Goal: Book appointment/travel/reservation

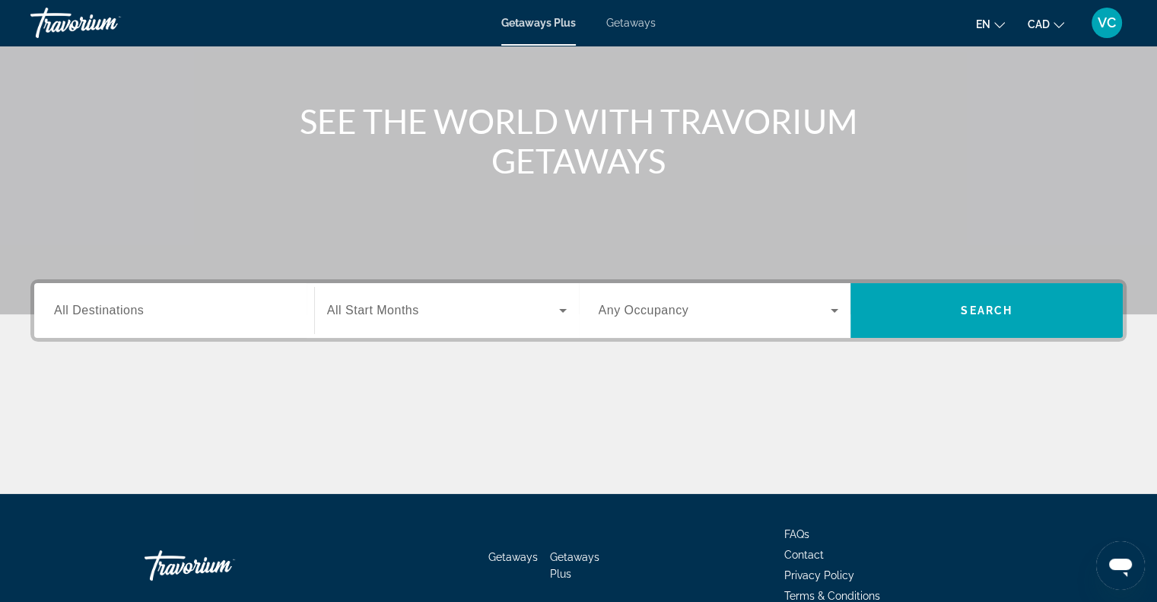
scroll to position [152, 0]
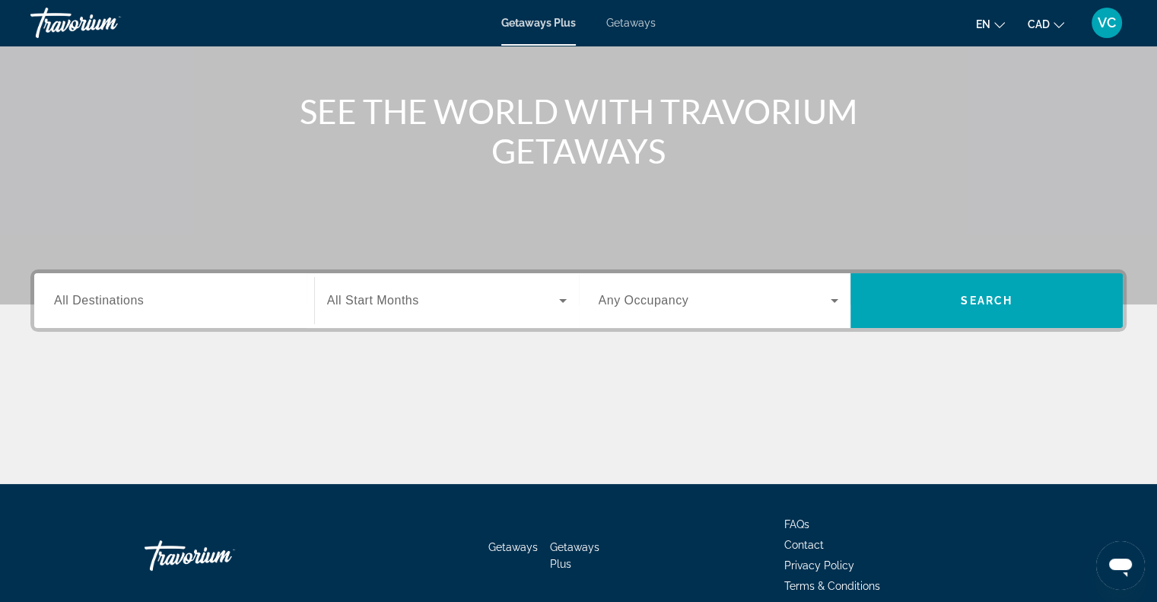
click at [109, 306] on span "All Destinations" at bounding box center [99, 300] width 90 height 13
click at [109, 306] on input "Destination All Destinations" at bounding box center [174, 301] width 240 height 18
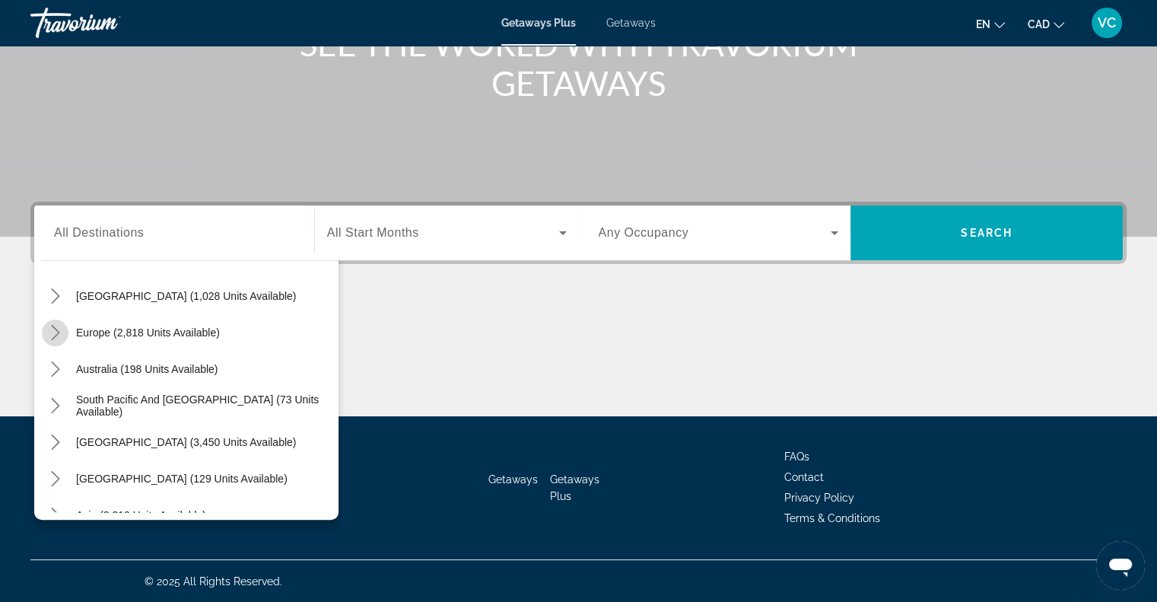
click at [55, 332] on icon "Toggle Europe (2,818 units available) submenu" at bounding box center [55, 332] width 15 height 15
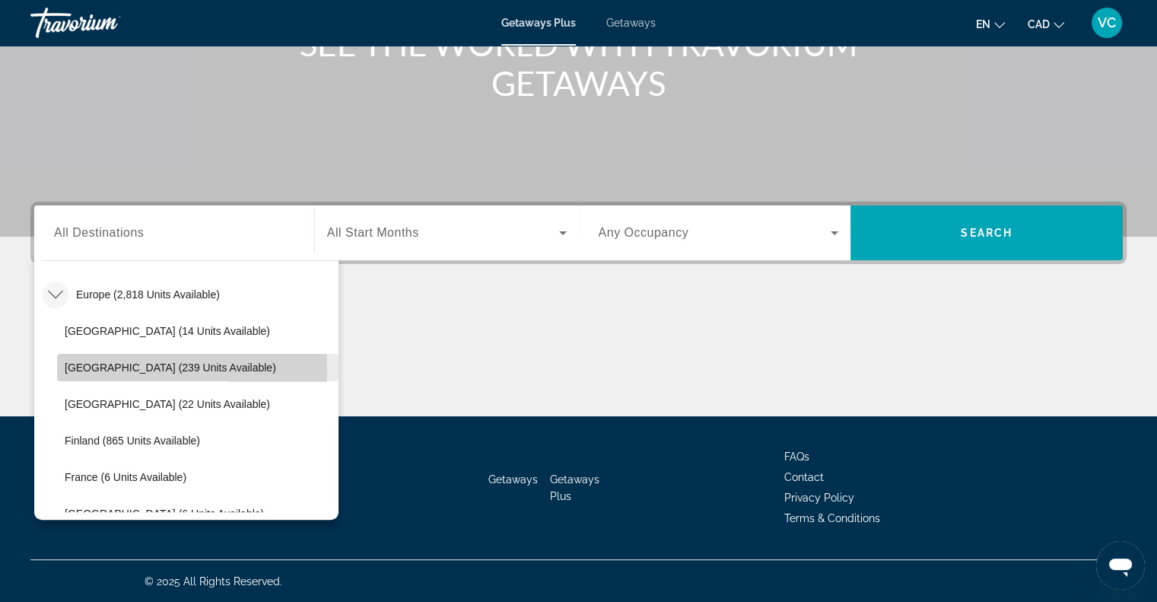
click at [84, 368] on span "Austria (239 units available)" at bounding box center [171, 367] width 212 height 12
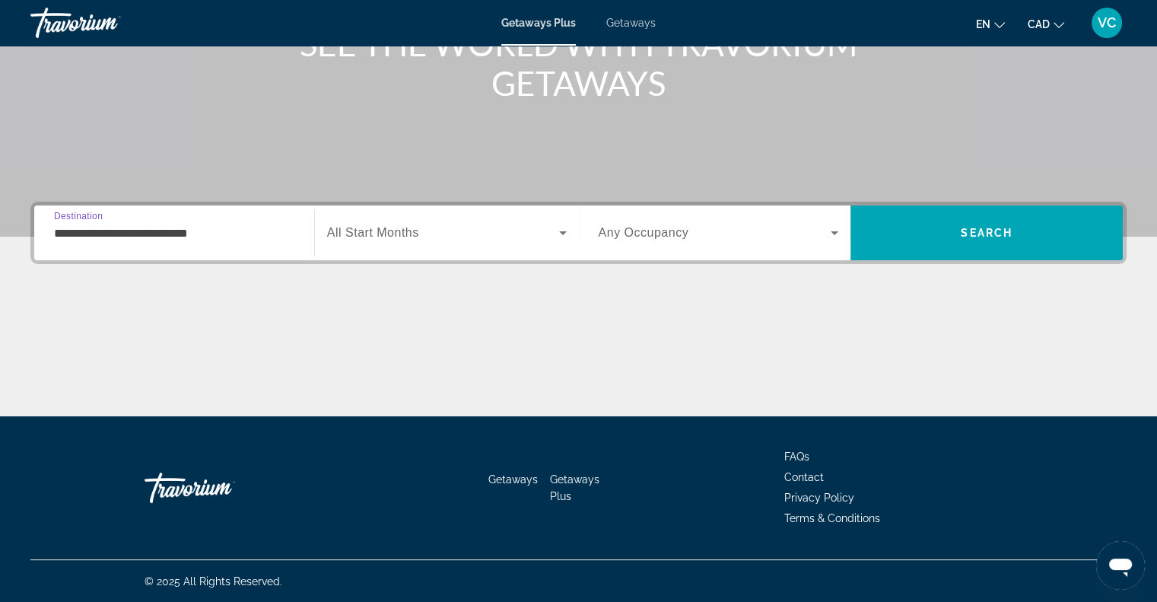
click at [555, 231] on icon "Search widget" at bounding box center [563, 233] width 18 height 18
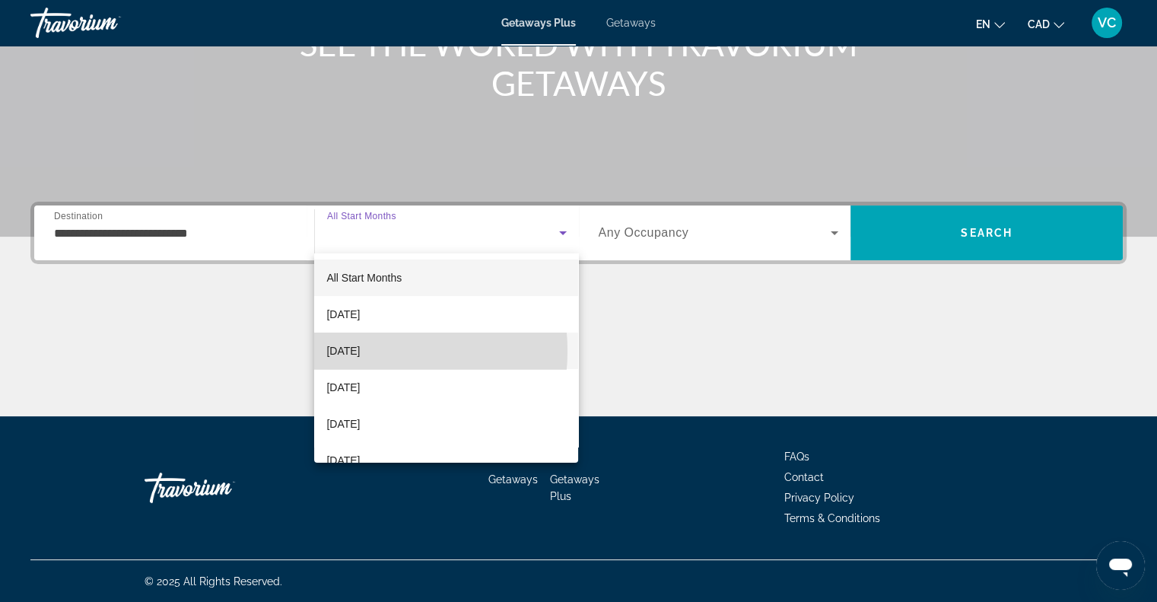
click at [354, 351] on span "[DATE]" at bounding box center [342, 351] width 33 height 18
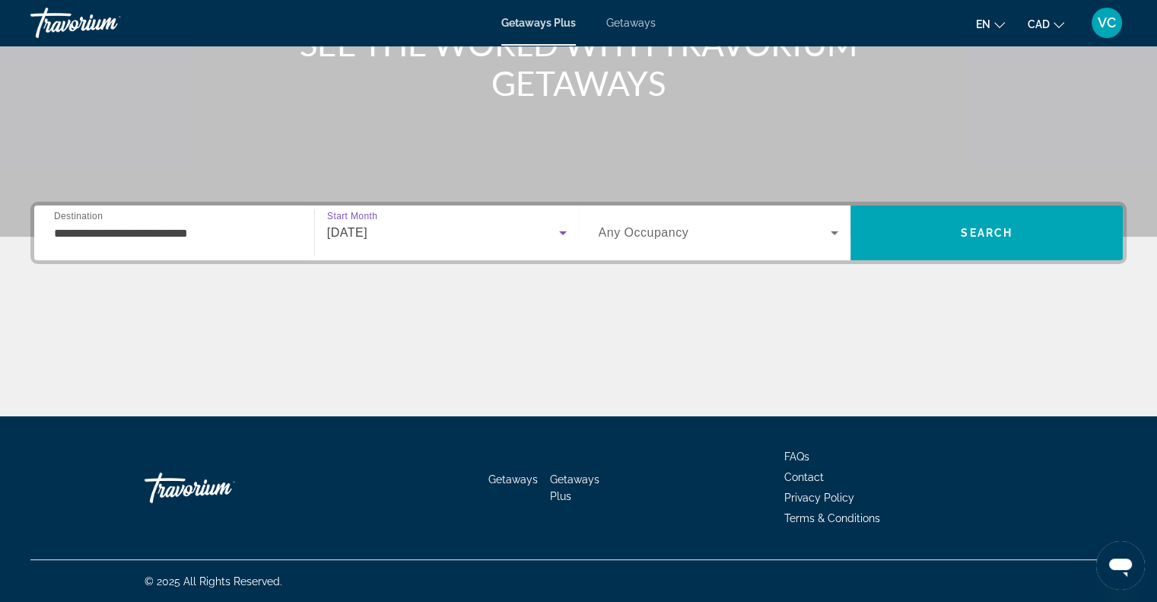
click at [822, 234] on span "Search widget" at bounding box center [715, 233] width 233 height 18
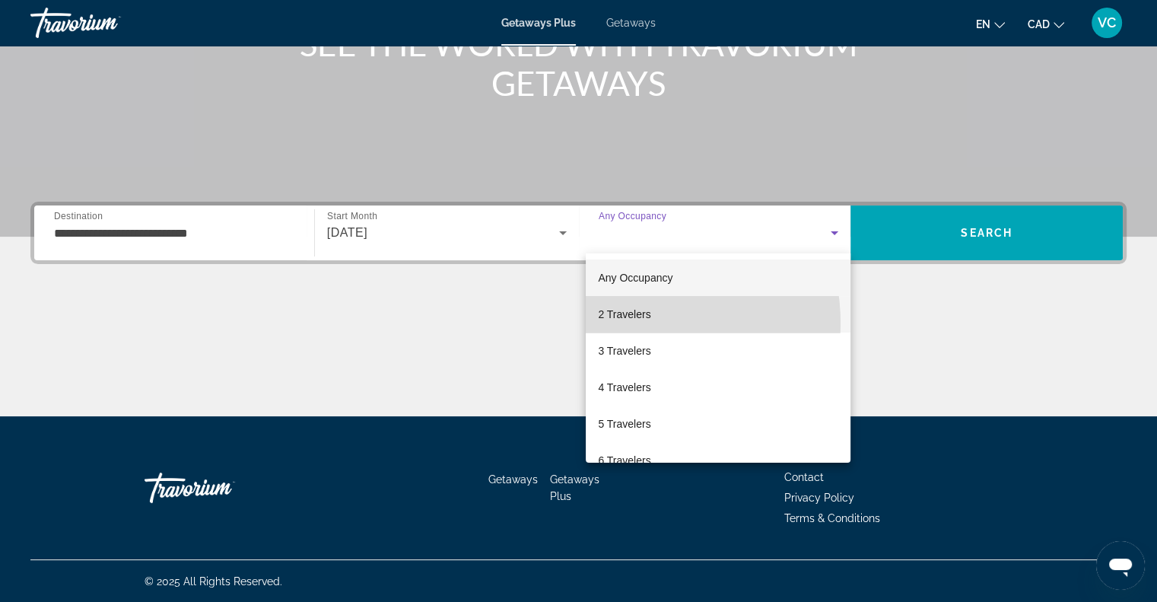
click at [622, 323] on mat-option "2 Travelers" at bounding box center [718, 314] width 265 height 37
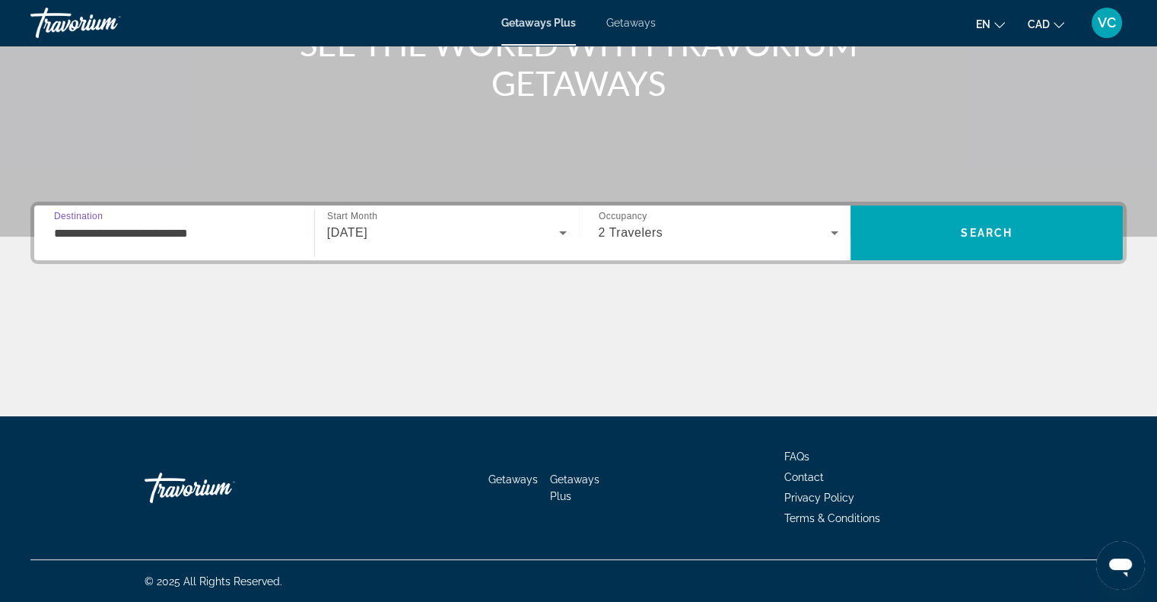
click at [154, 224] on input "**********" at bounding box center [174, 233] width 240 height 18
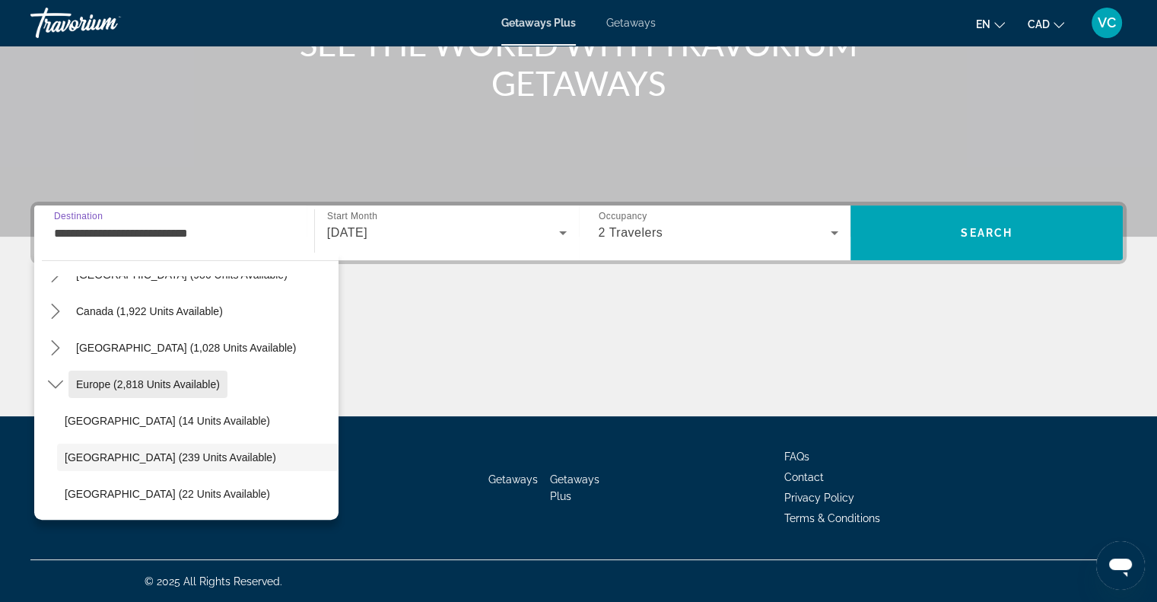
scroll to position [11, 0]
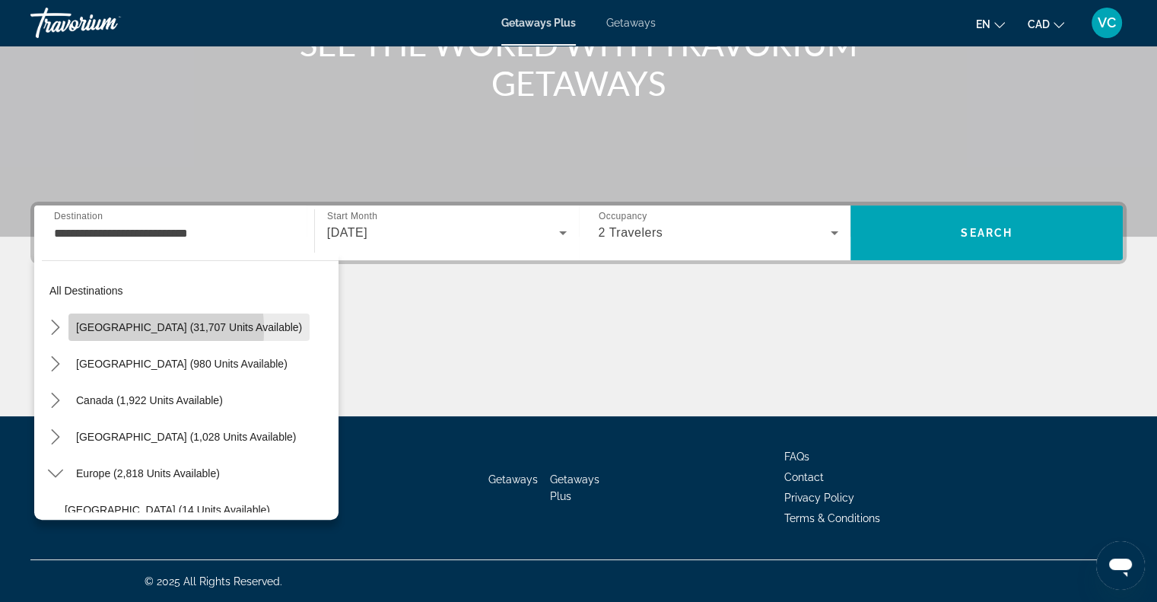
click at [97, 329] on span "[GEOGRAPHIC_DATA] (31,707 units available)" at bounding box center [189, 327] width 226 height 12
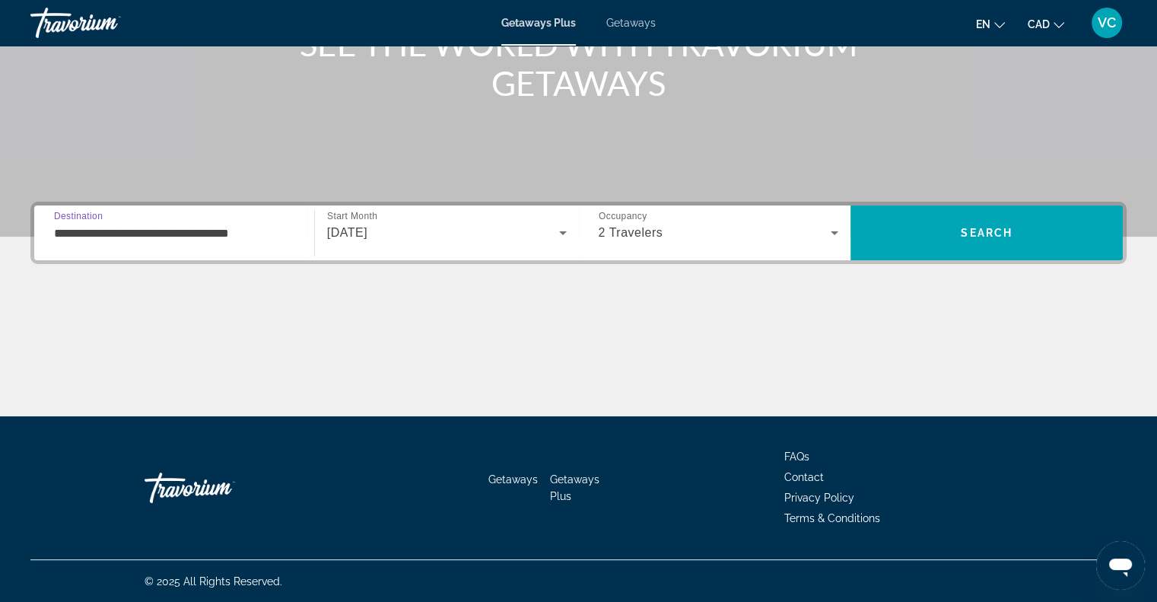
click at [115, 220] on div "**********" at bounding box center [174, 233] width 240 height 43
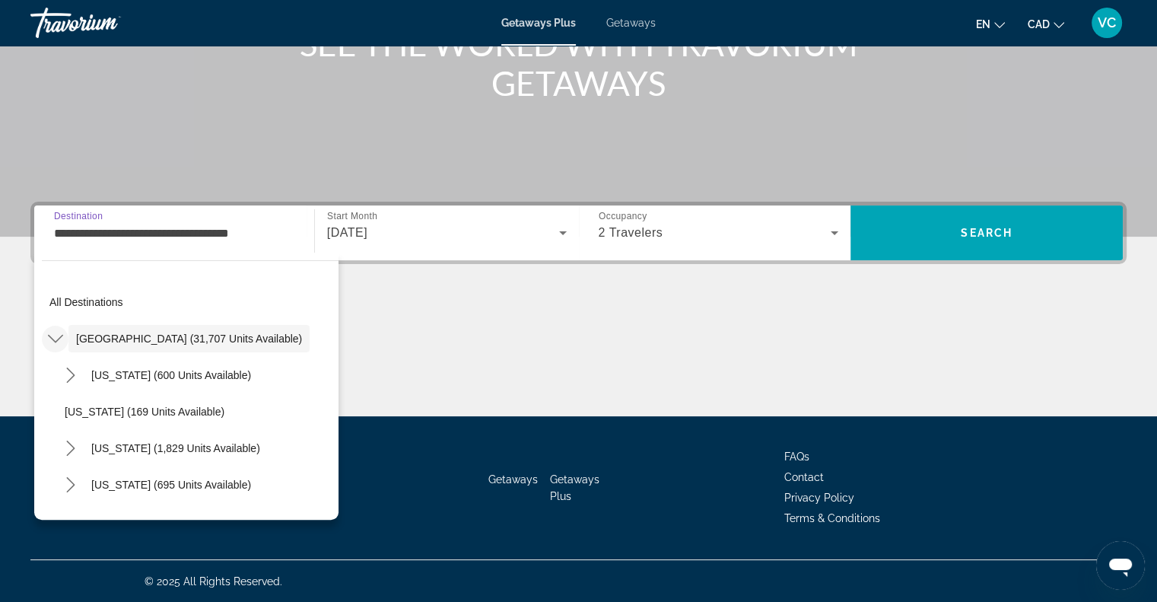
click at [49, 341] on icon "Toggle United States (31,707 units available) submenu" at bounding box center [55, 338] width 15 height 15
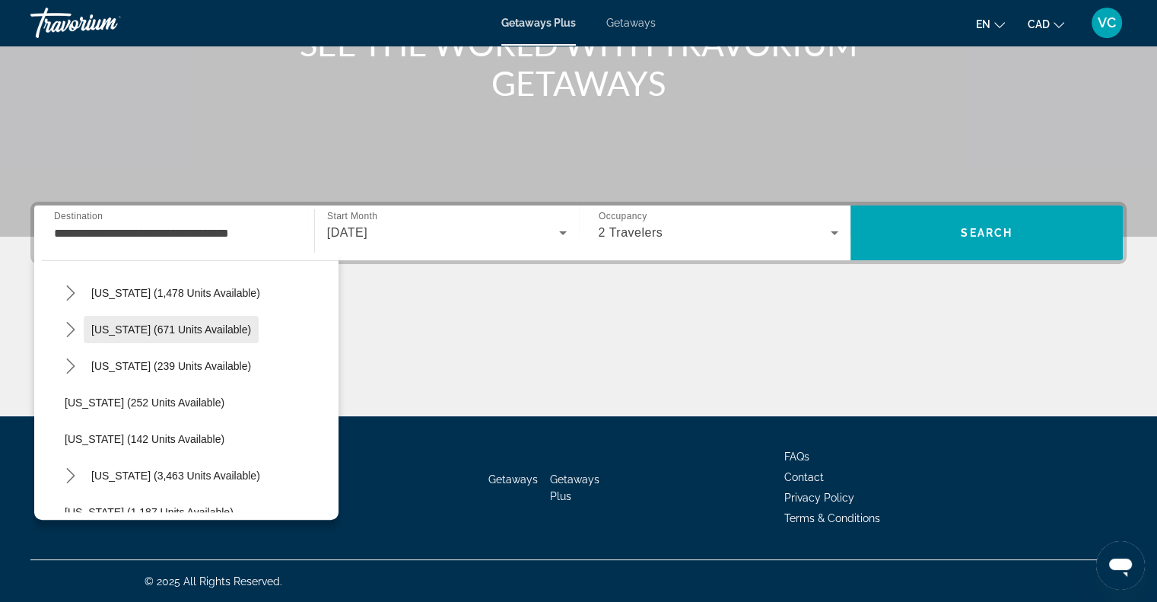
scroll to position [1217, 0]
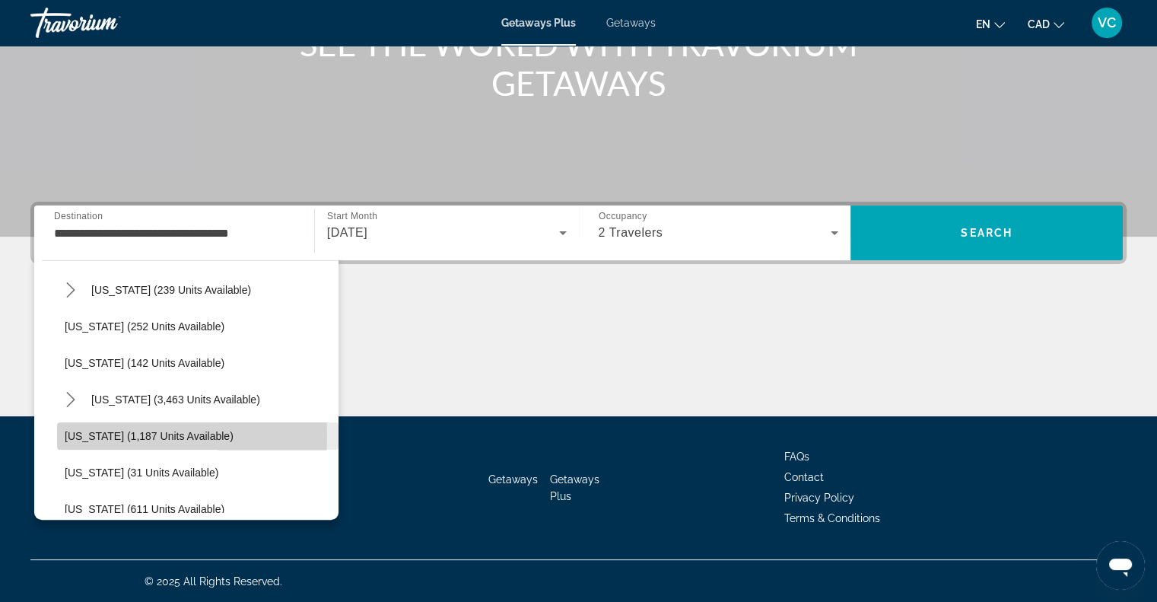
click at [79, 434] on span "Washington (1,187 units available)" at bounding box center [149, 436] width 169 height 12
type input "**********"
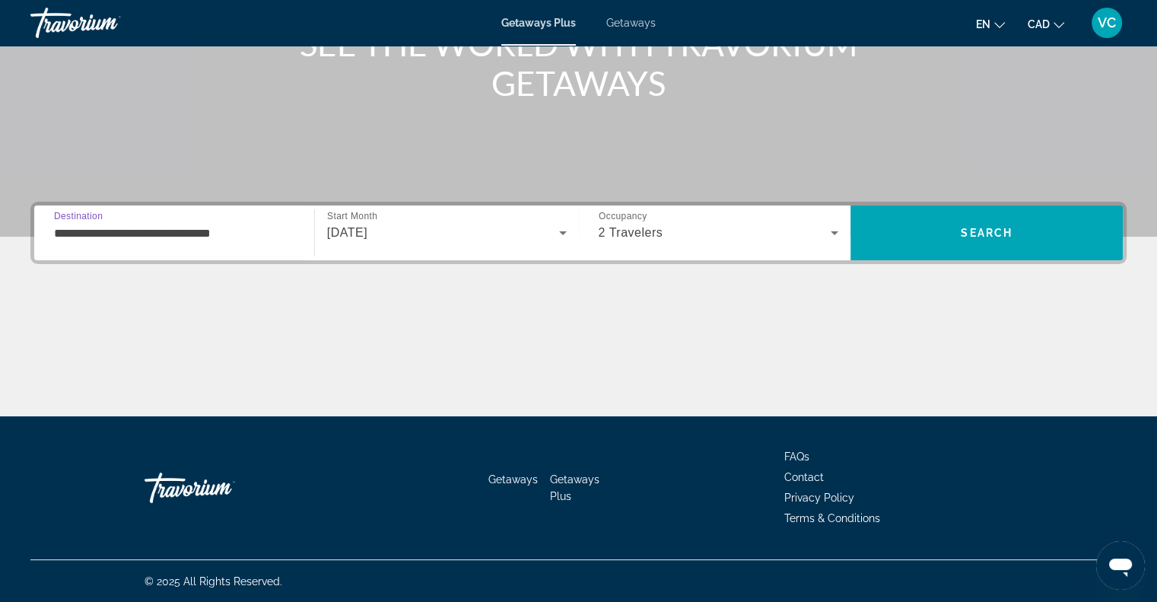
click at [816, 229] on div "2 Travelers" at bounding box center [715, 233] width 233 height 18
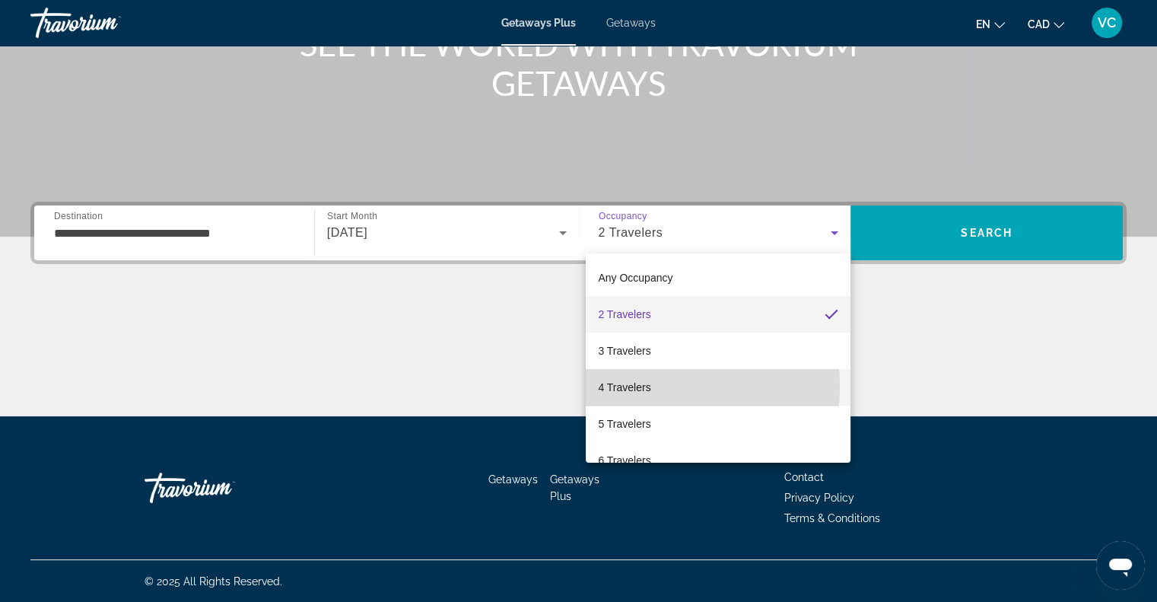
click at [620, 387] on span "4 Travelers" at bounding box center [624, 387] width 53 height 18
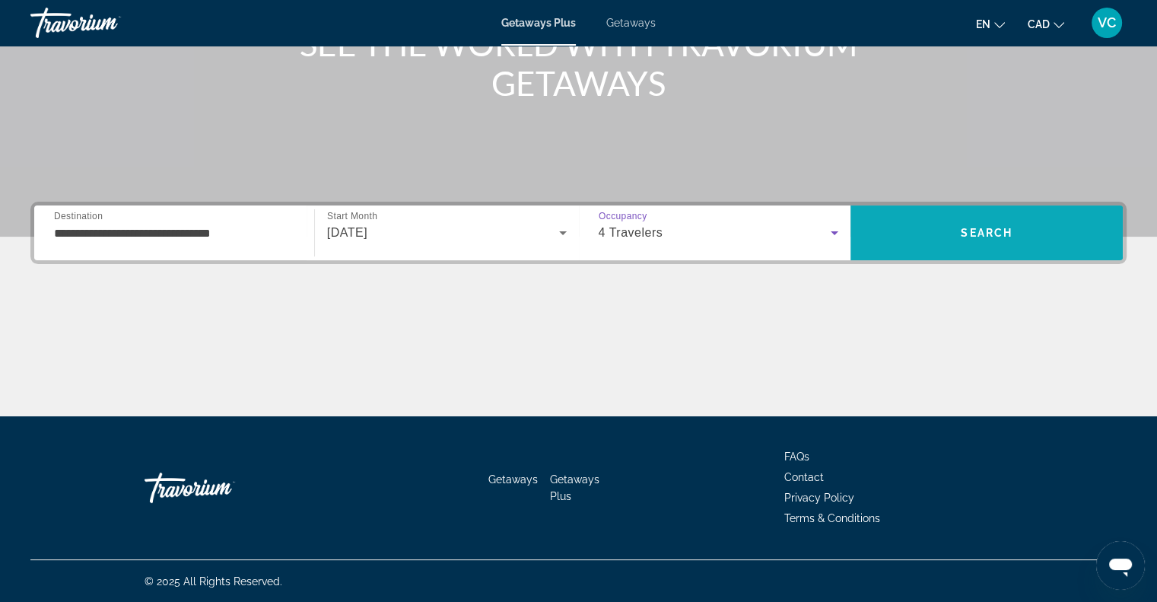
click at [980, 231] on span "Search" at bounding box center [987, 233] width 52 height 12
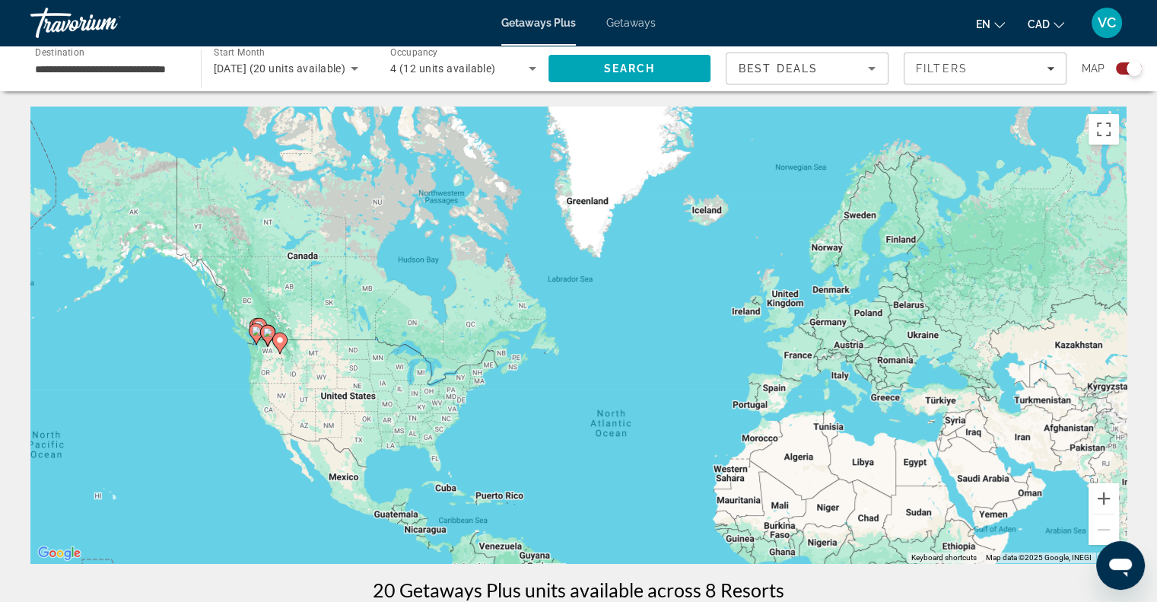
drag, startPoint x: 177, startPoint y: 243, endPoint x: 256, endPoint y: 355, distance: 136.4
click at [255, 359] on div "To activate drag with keyboard, press Alt + Enter. Once in keyboard drag state,…" at bounding box center [578, 335] width 1096 height 457
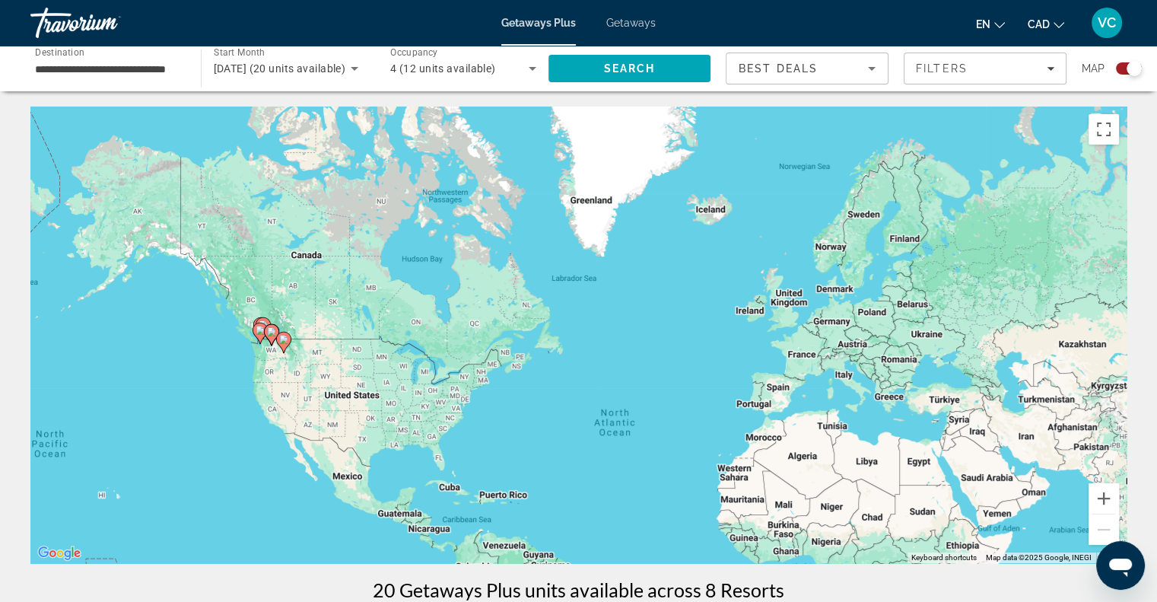
click at [237, 334] on div "To activate drag with keyboard, press Alt + Enter. Once in keyboard drag state,…" at bounding box center [578, 335] width 1096 height 457
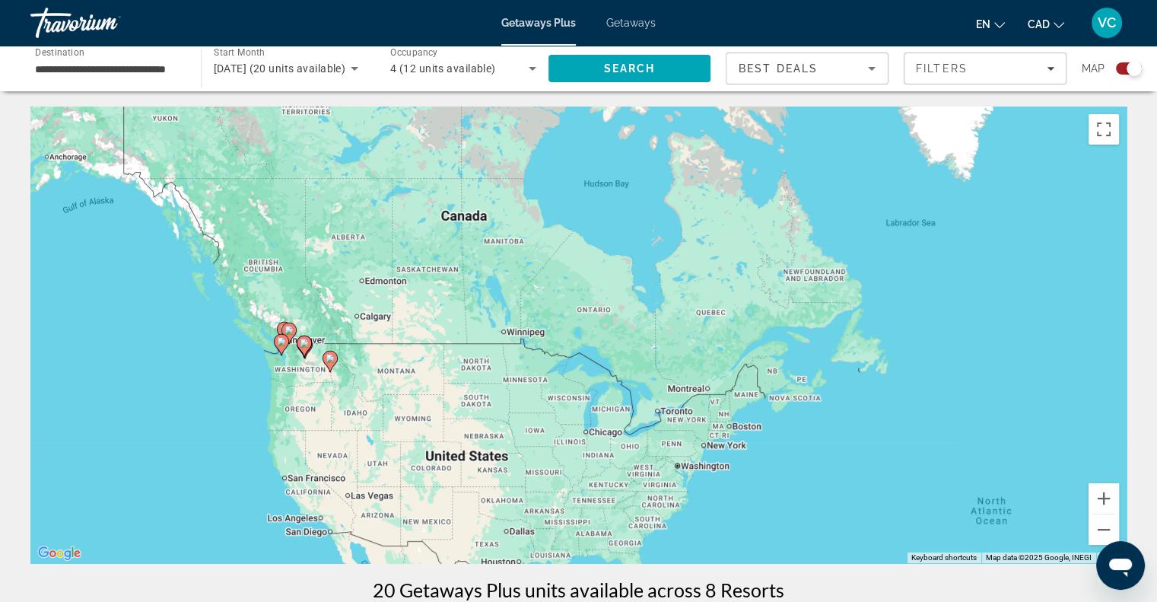
click at [287, 371] on div "To activate drag with keyboard, press Alt + Enter. Once in keyboard drag state,…" at bounding box center [578, 335] width 1096 height 457
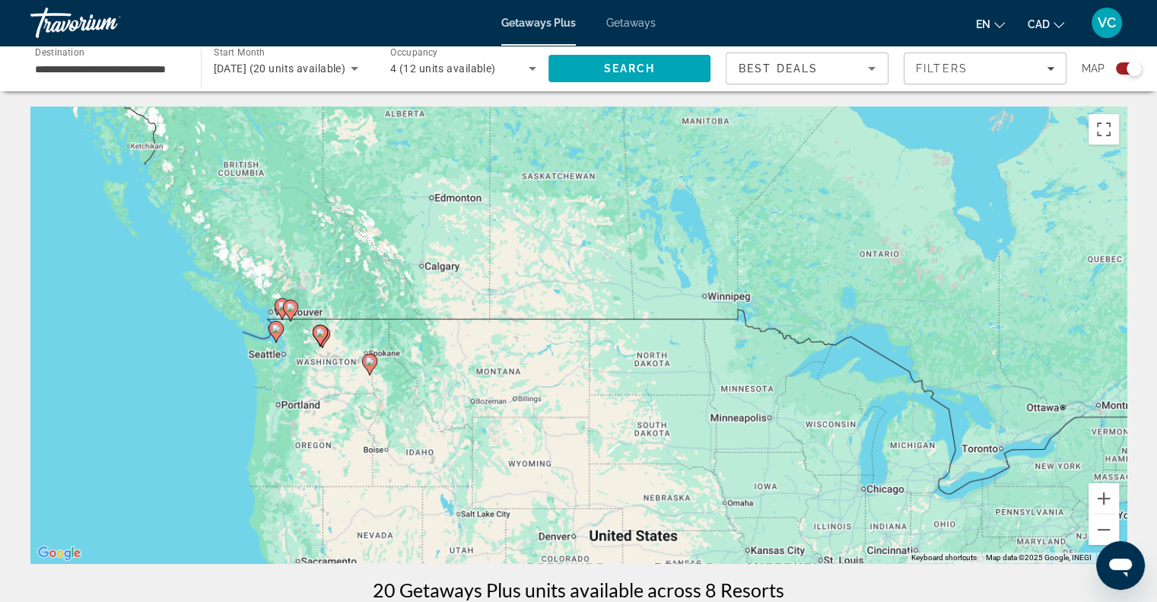
click at [287, 371] on div "To activate drag with keyboard, press Alt + Enter. Once in keyboard drag state,…" at bounding box center [578, 335] width 1096 height 457
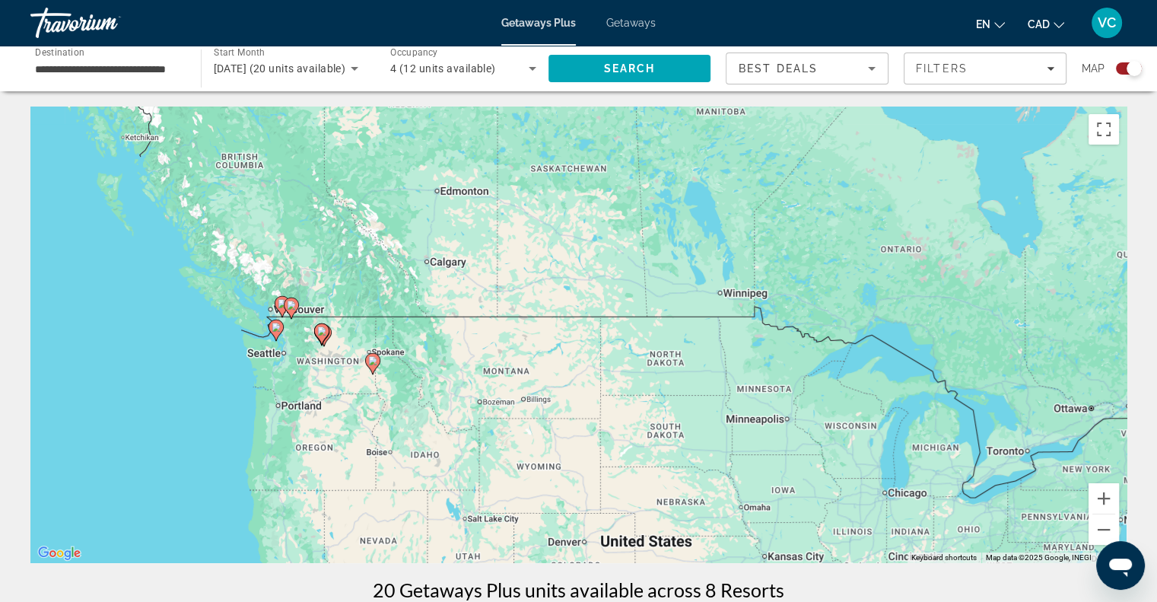
click at [287, 371] on div "To activate drag with keyboard, press Alt + Enter. Once in keyboard drag state,…" at bounding box center [578, 335] width 1096 height 457
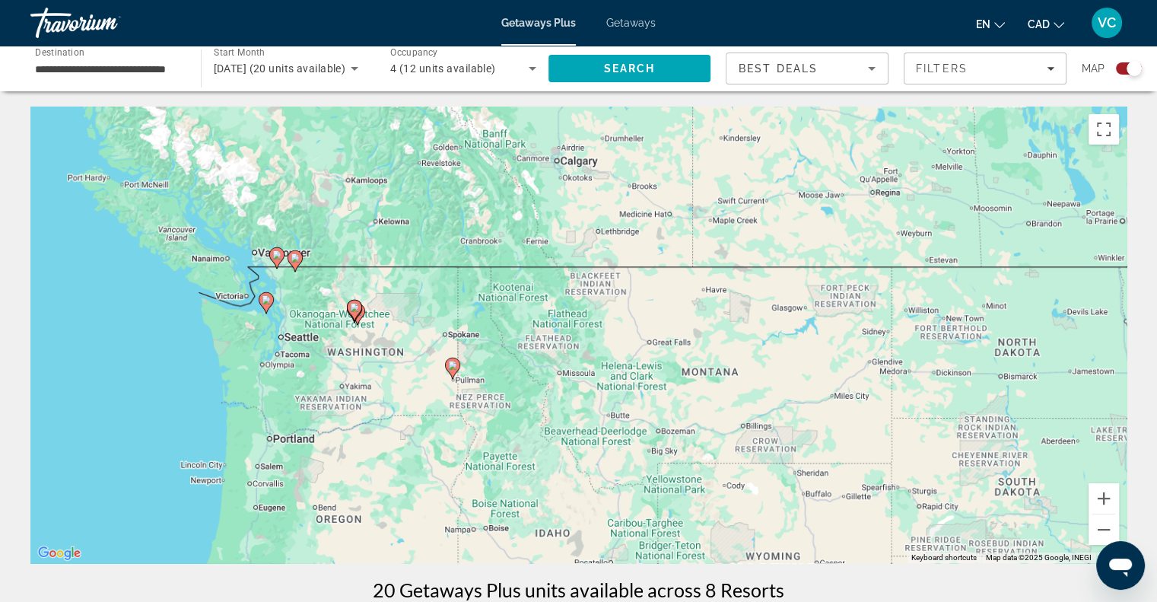
click at [287, 371] on div "To activate drag with keyboard, press Alt + Enter. Once in keyboard drag state,…" at bounding box center [578, 335] width 1096 height 457
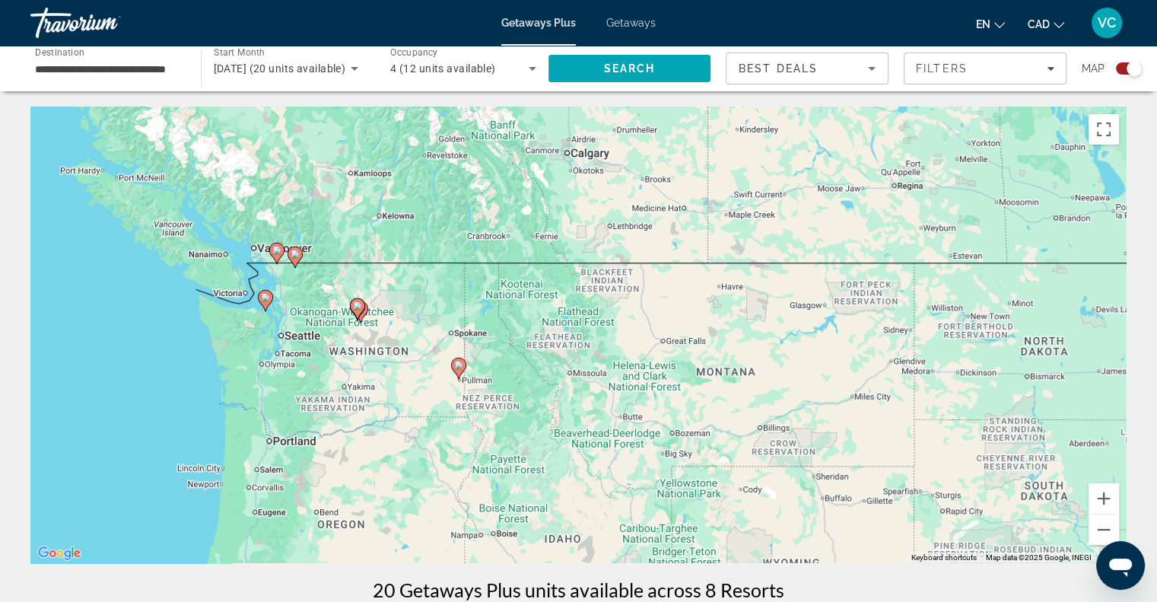
click at [287, 371] on div "To activate drag with keyboard, press Alt + Enter. Once in keyboard drag state,…" at bounding box center [578, 335] width 1096 height 457
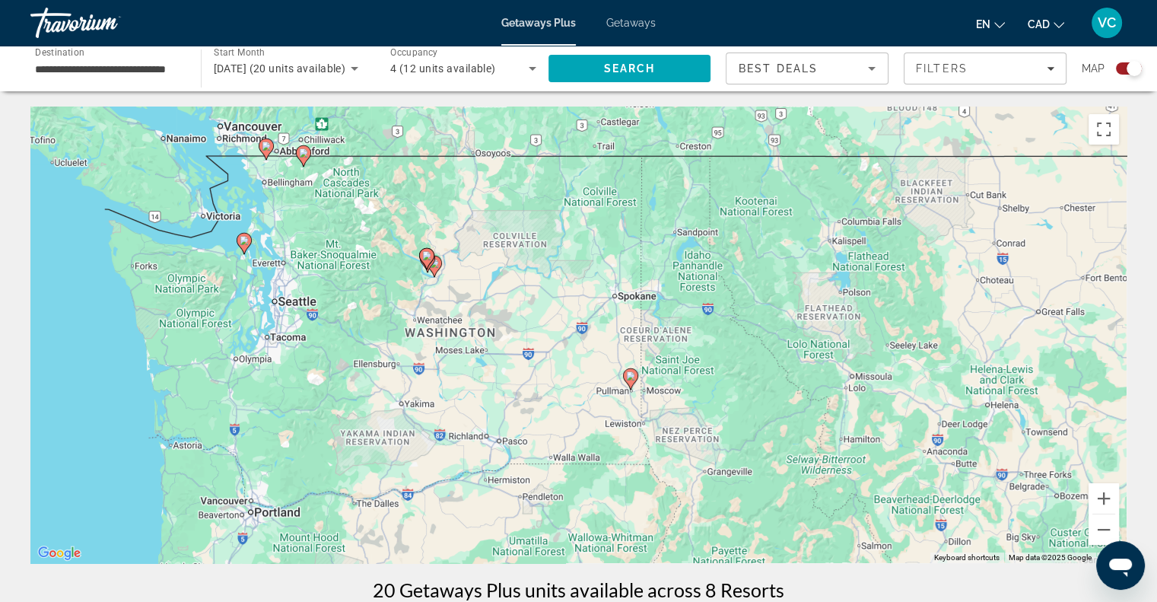
click at [287, 371] on div "To activate drag with keyboard, press Alt + Enter. Once in keyboard drag state,…" at bounding box center [578, 335] width 1096 height 457
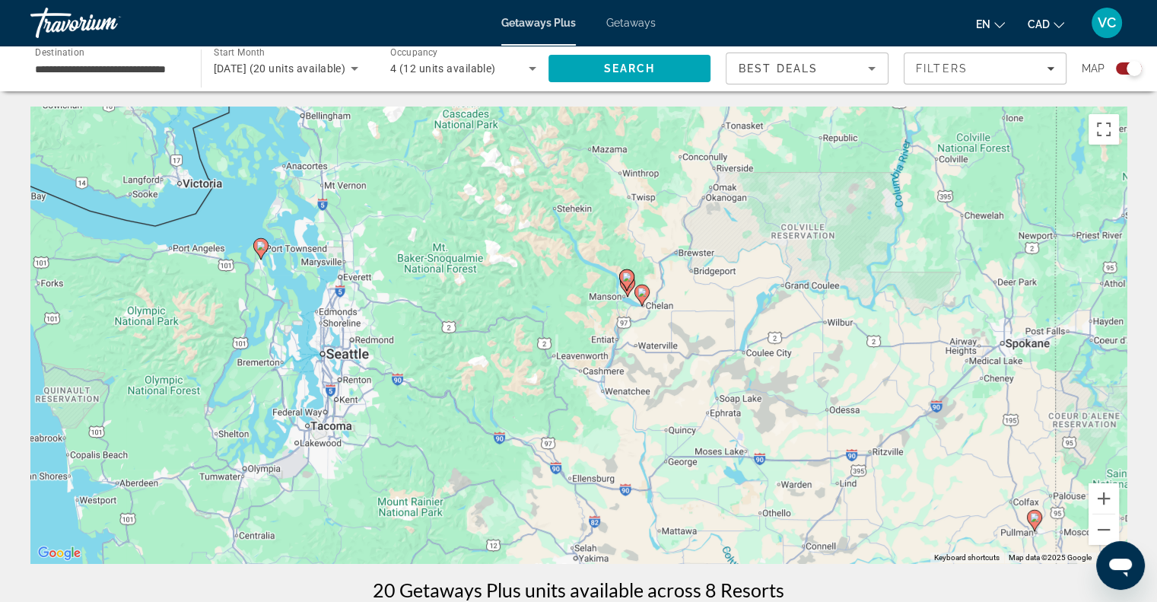
drag, startPoint x: 333, startPoint y: 279, endPoint x: 399, endPoint y: 386, distance: 125.4
click at [390, 395] on div "To activate drag with keyboard, press Alt + Enter. Once in keyboard drag state,…" at bounding box center [578, 335] width 1096 height 457
click at [262, 248] on image "Main content" at bounding box center [260, 245] width 9 height 9
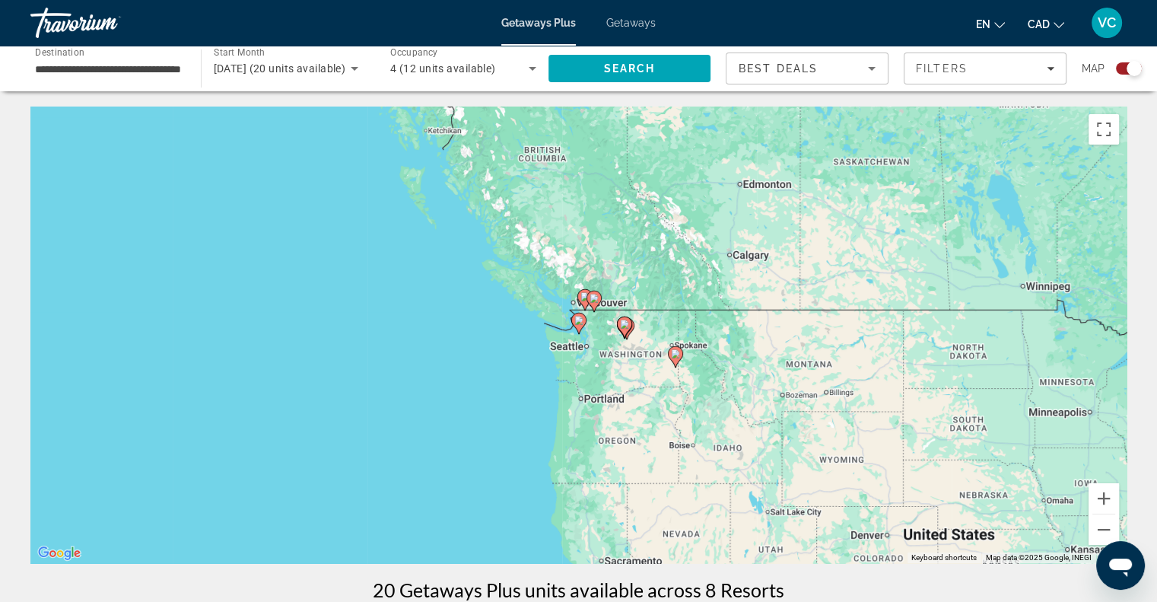
click at [574, 322] on image "Main content" at bounding box center [578, 320] width 9 height 9
type input "**********"
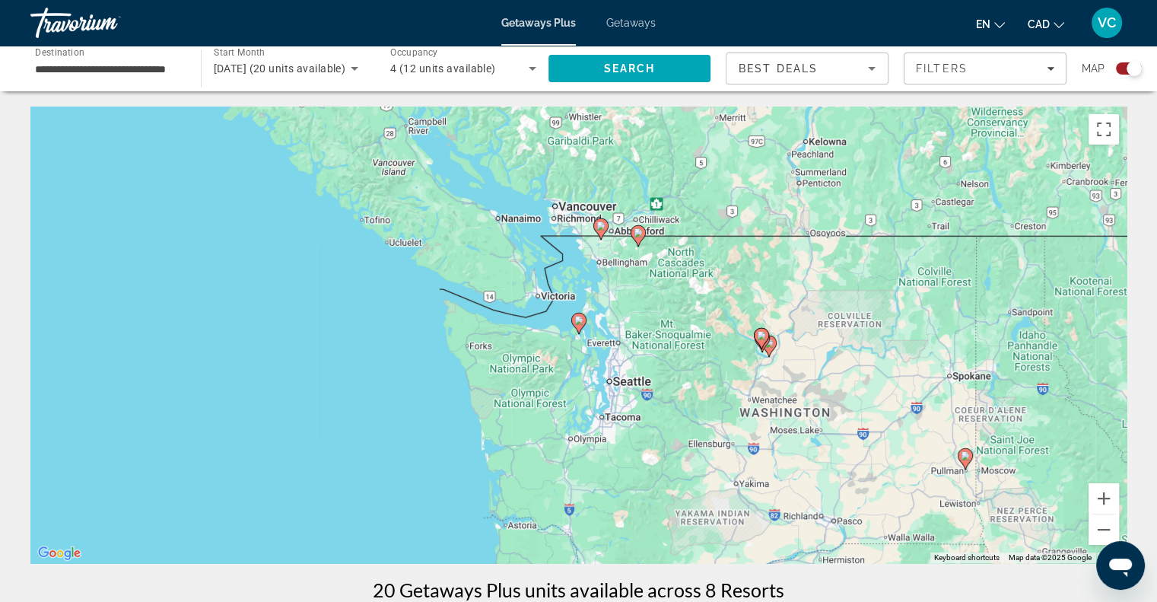
click at [579, 322] on image "Main content" at bounding box center [578, 320] width 9 height 9
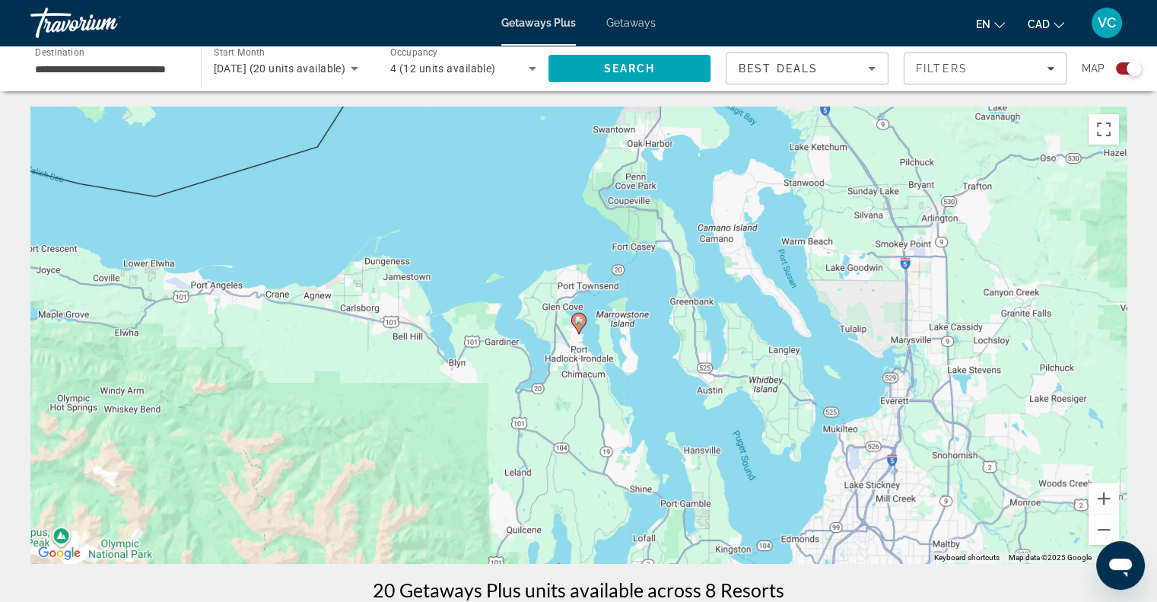
click at [578, 320] on image "Main content" at bounding box center [578, 320] width 9 height 9
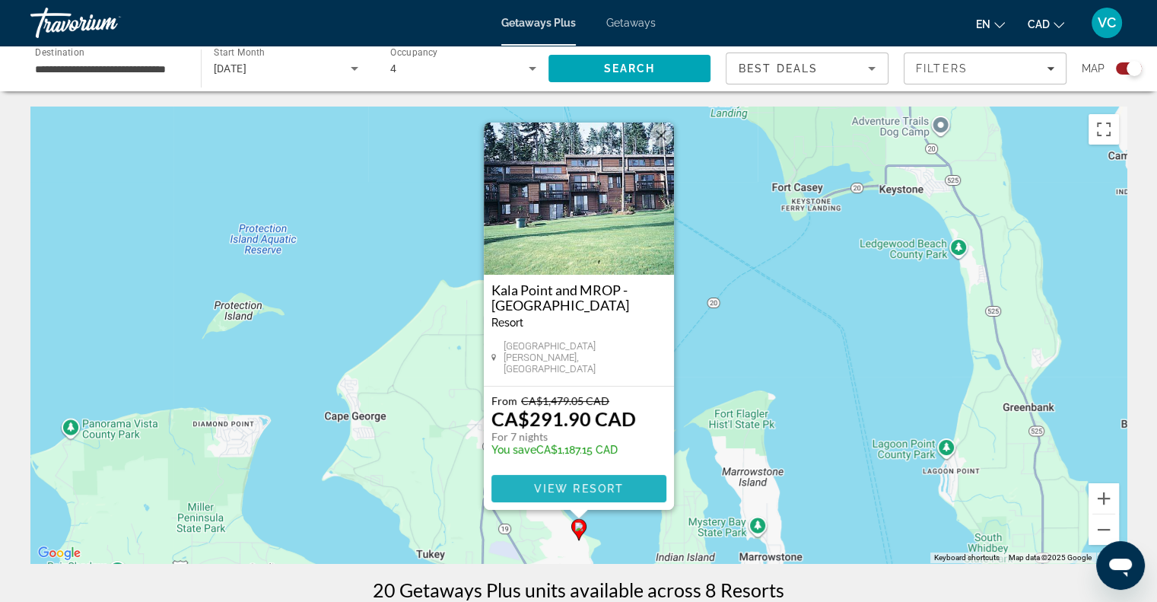
click at [575, 489] on span "View Resort" at bounding box center [578, 488] width 90 height 12
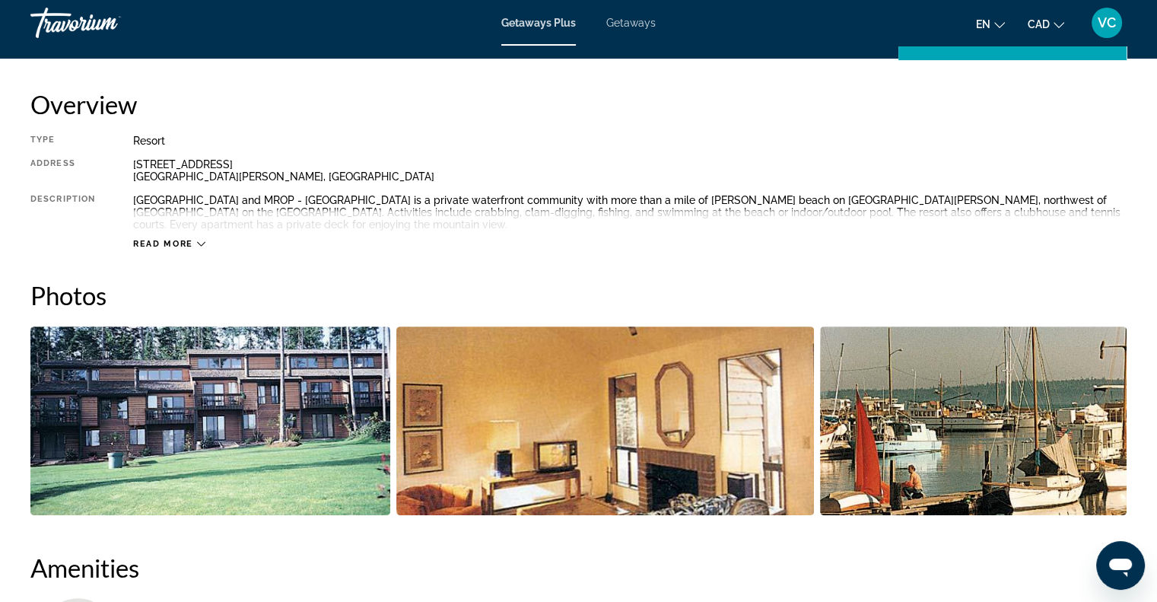
scroll to position [460, 0]
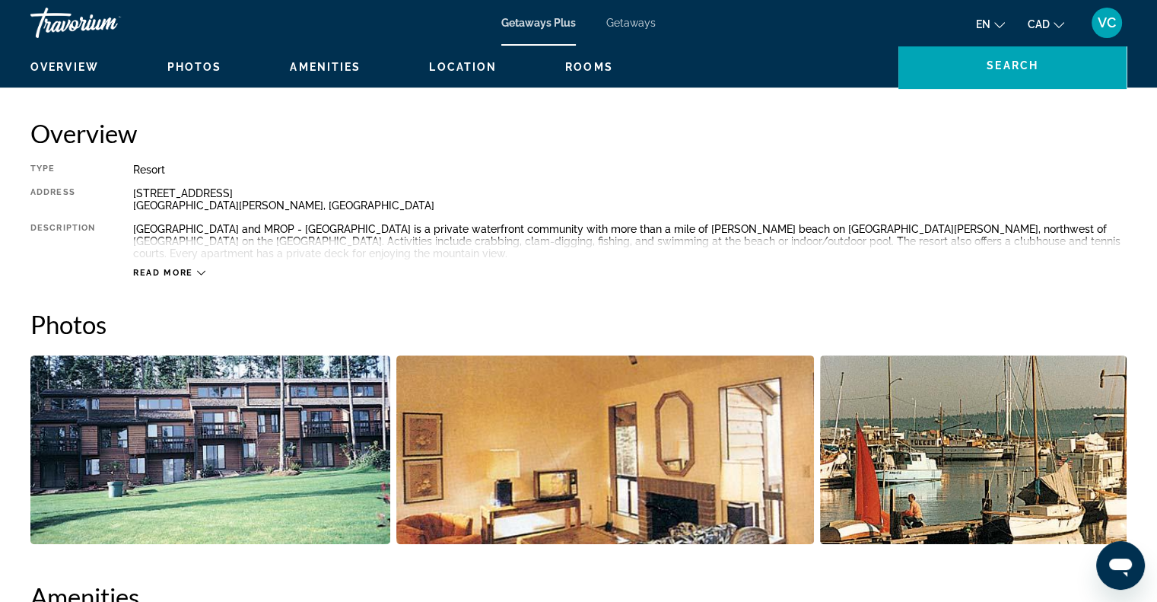
click at [184, 272] on span "Read more" at bounding box center [163, 273] width 60 height 10
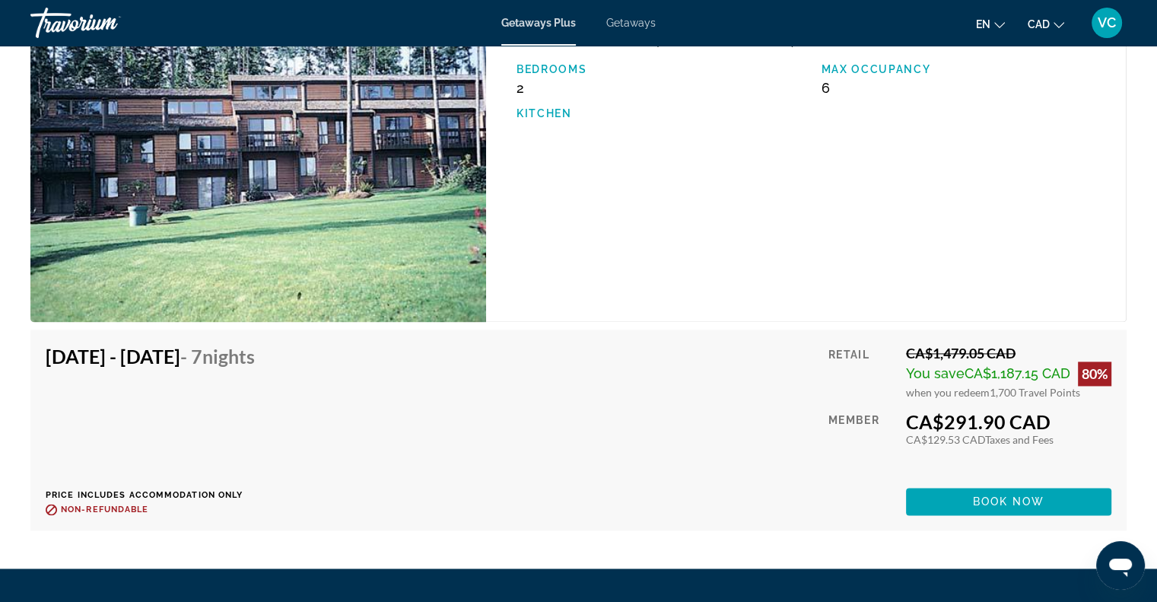
scroll to position [2134, 0]
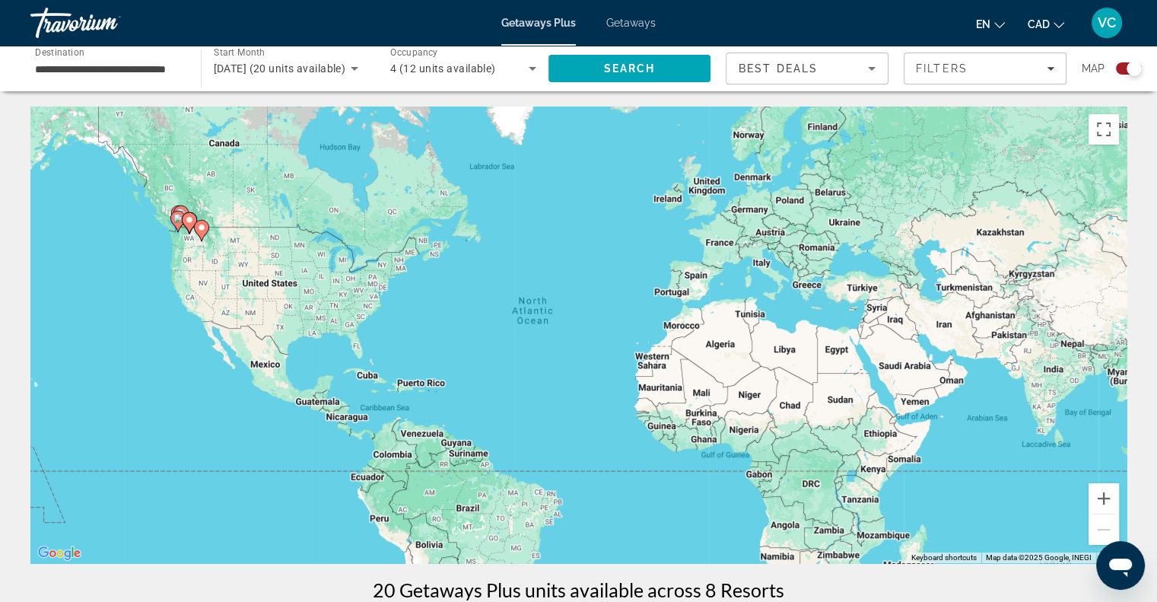
click at [163, 72] on input "**********" at bounding box center [108, 69] width 146 height 18
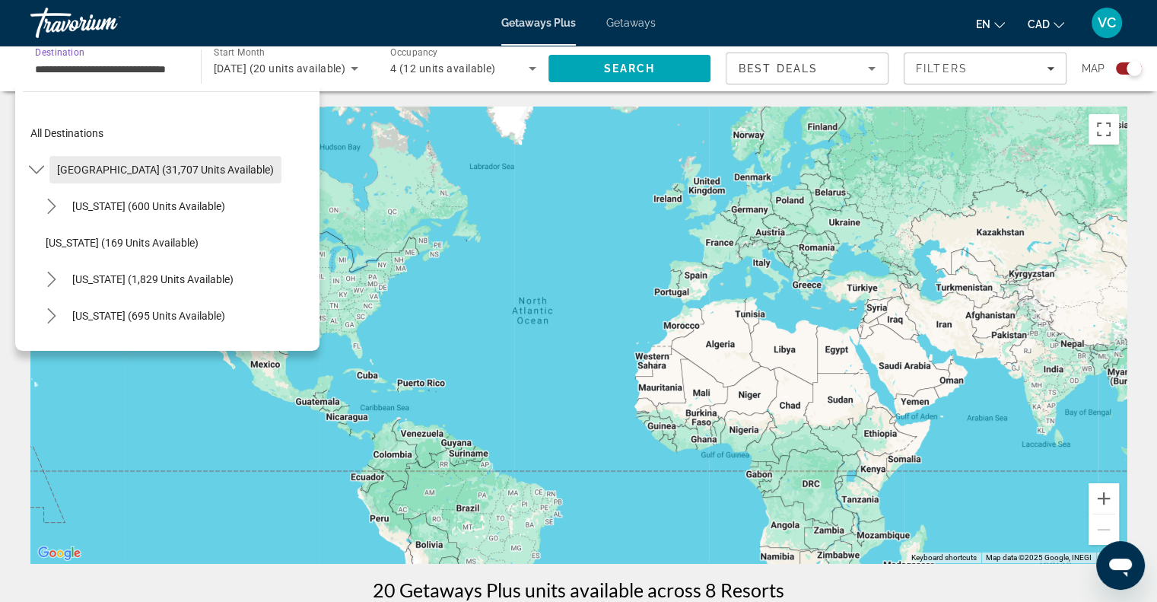
click at [86, 167] on span "[GEOGRAPHIC_DATA] (31,707 units available)" at bounding box center [165, 170] width 217 height 12
type input "**********"
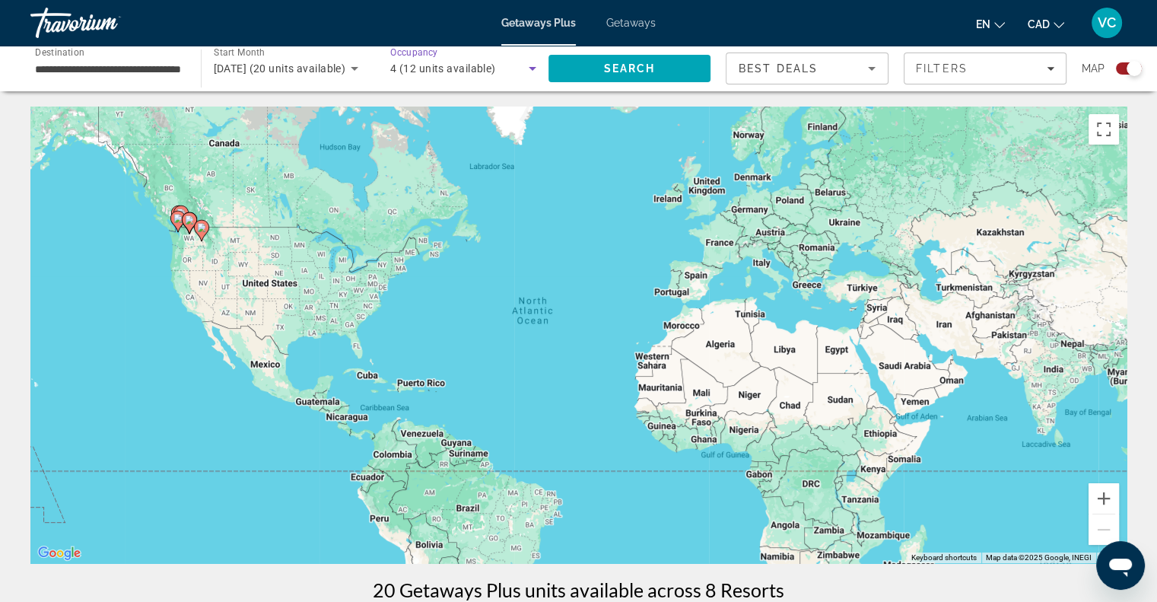
click at [535, 66] on icon "Search widget" at bounding box center [532, 68] width 18 height 18
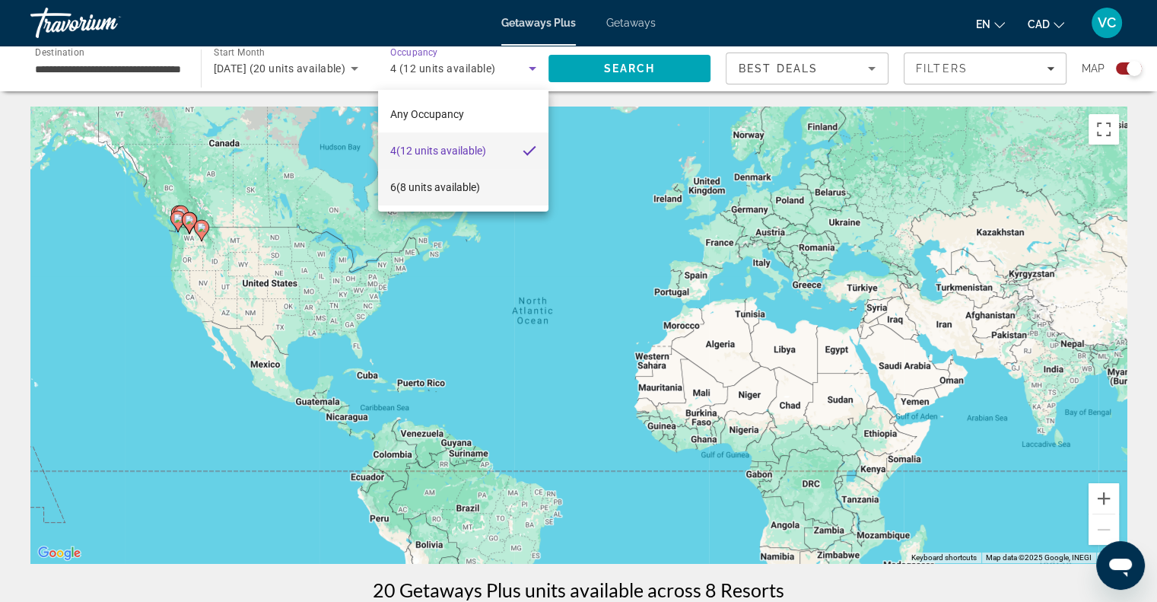
click at [479, 184] on span "6 (8 units available)" at bounding box center [435, 187] width 90 height 18
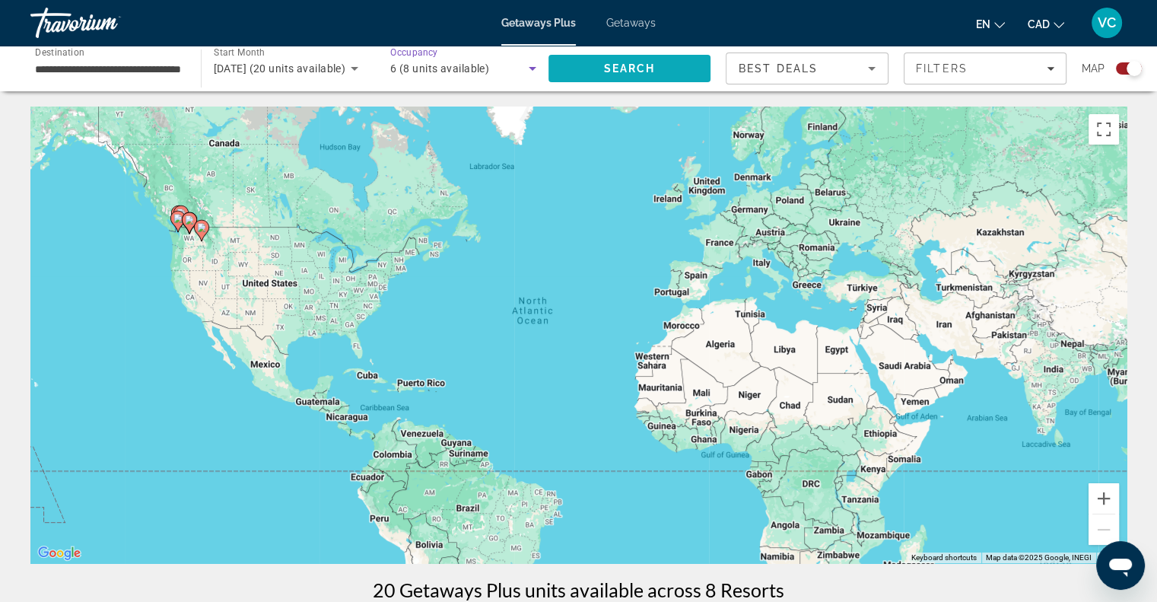
click at [654, 73] on span "Search" at bounding box center [629, 68] width 52 height 12
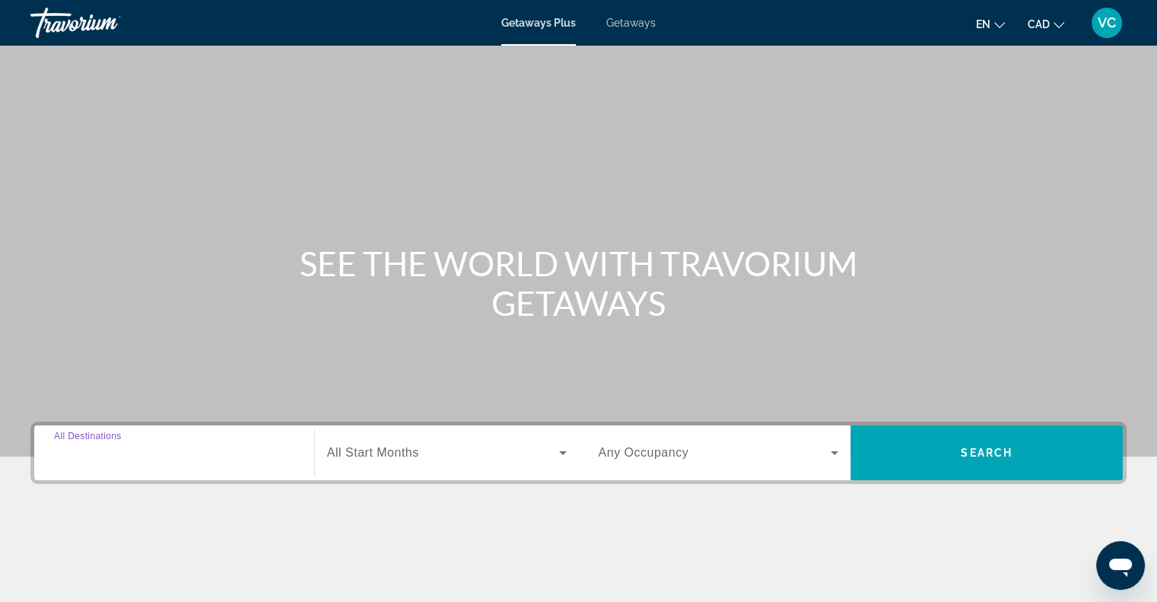
click at [225, 450] on input "Destination All Destinations" at bounding box center [174, 453] width 240 height 18
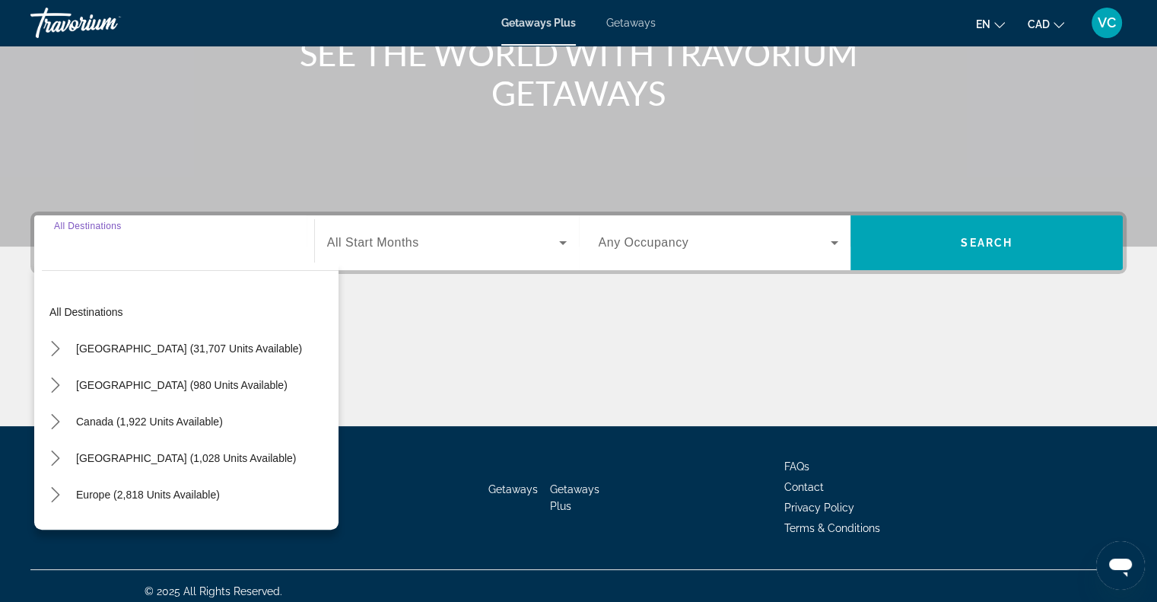
scroll to position [220, 0]
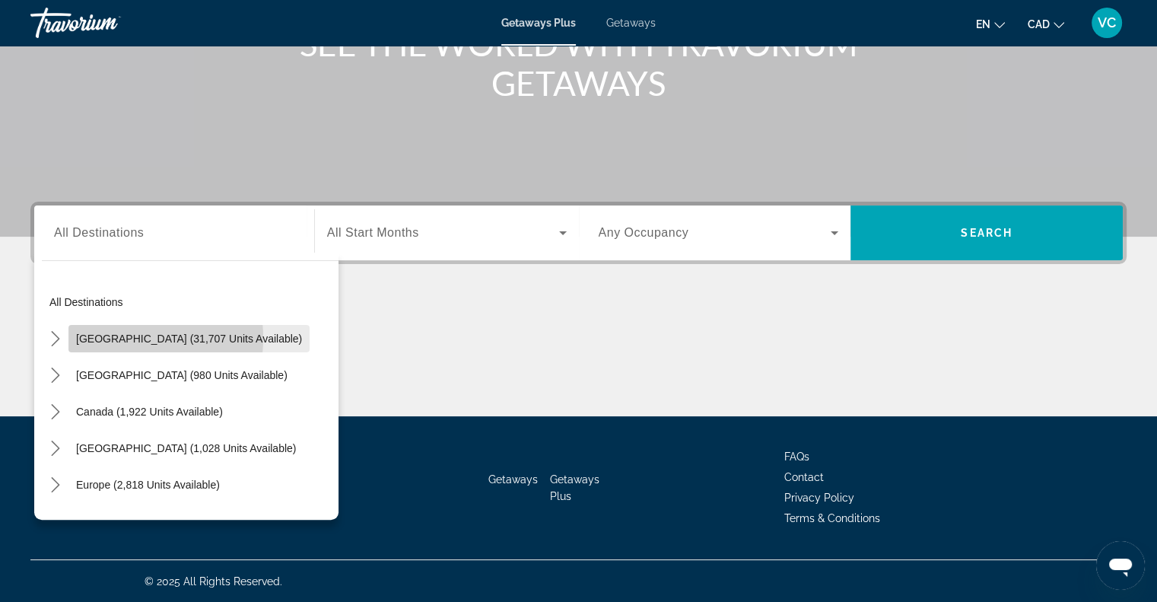
click at [109, 337] on span "[GEOGRAPHIC_DATA] (31,707 units available)" at bounding box center [189, 339] width 226 height 12
type input "**********"
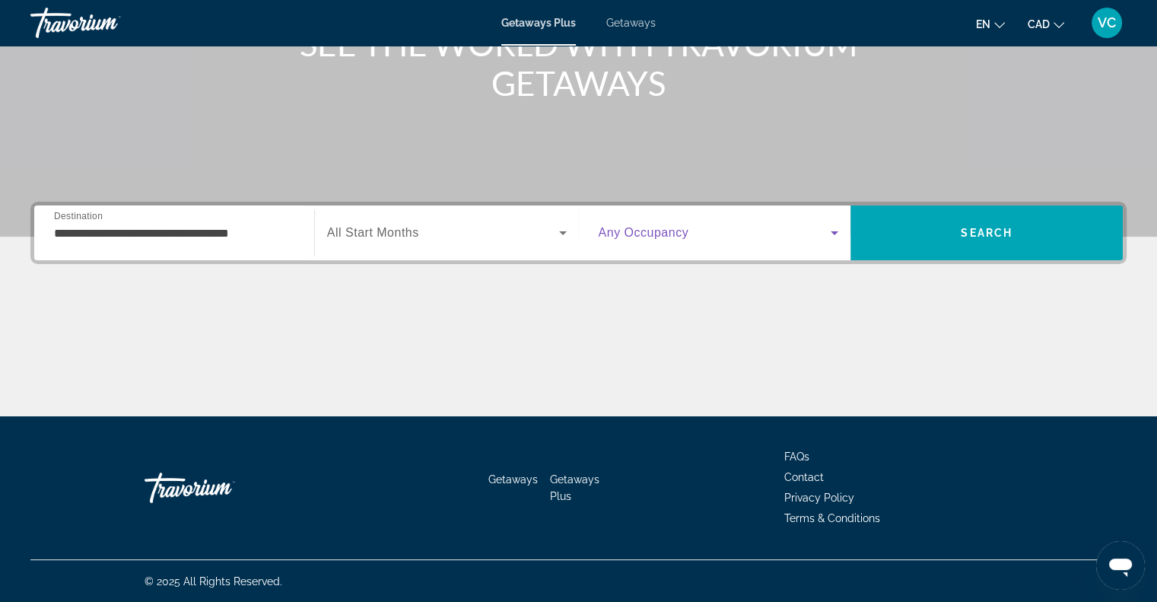
click at [696, 228] on span "Search widget" at bounding box center [715, 233] width 233 height 18
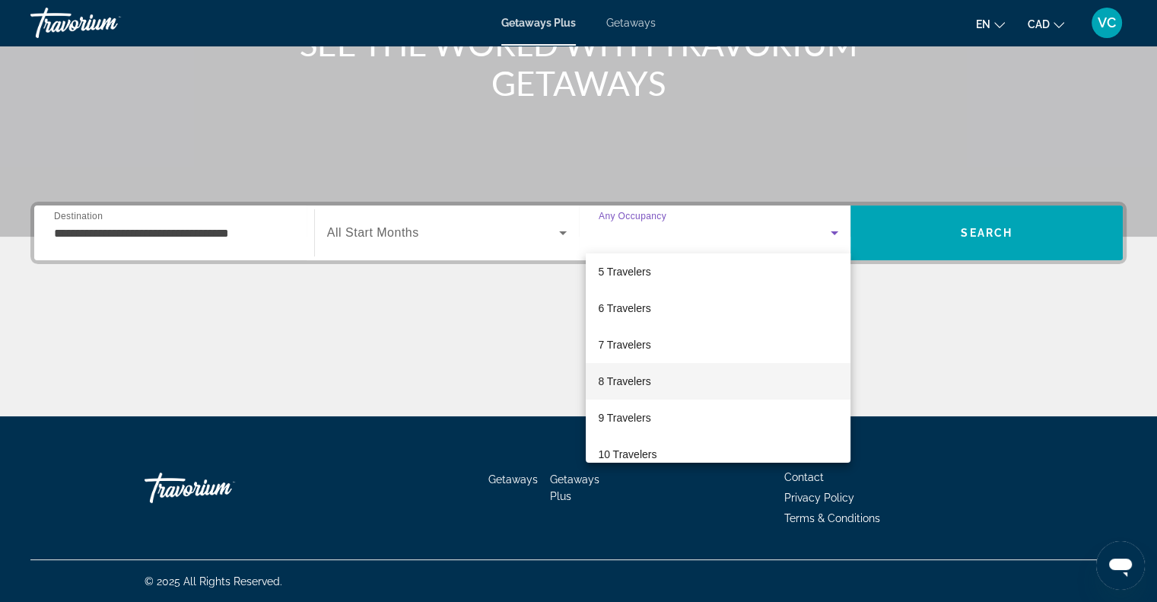
scroll to position [167, 0]
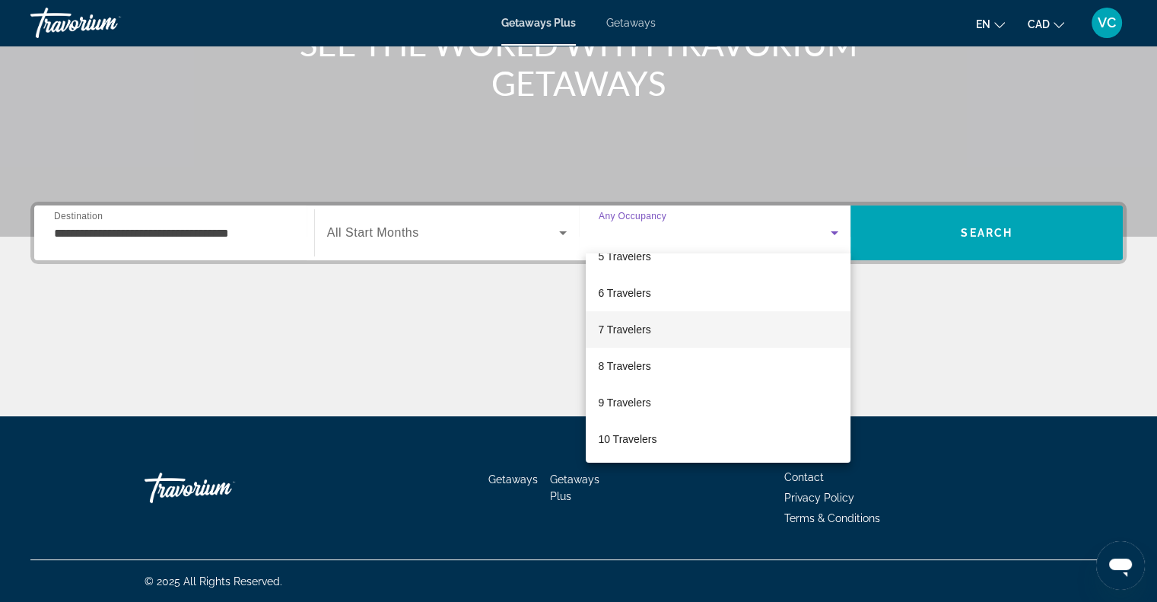
click at [624, 328] on span "7 Travelers" at bounding box center [624, 329] width 53 height 18
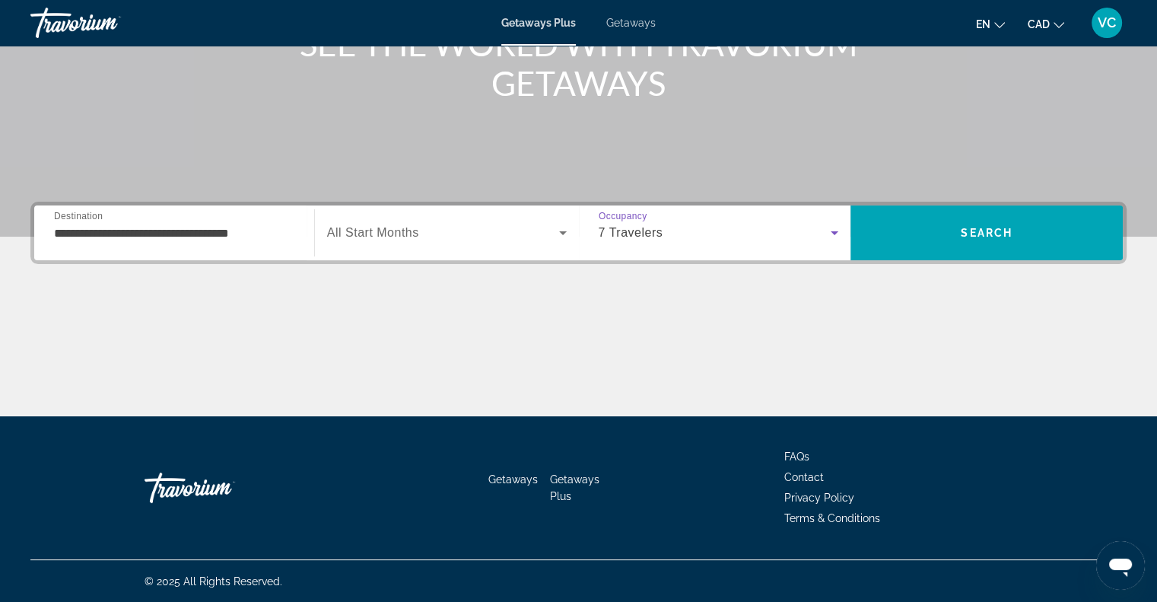
click at [380, 227] on span "All Start Months" at bounding box center [373, 232] width 92 height 13
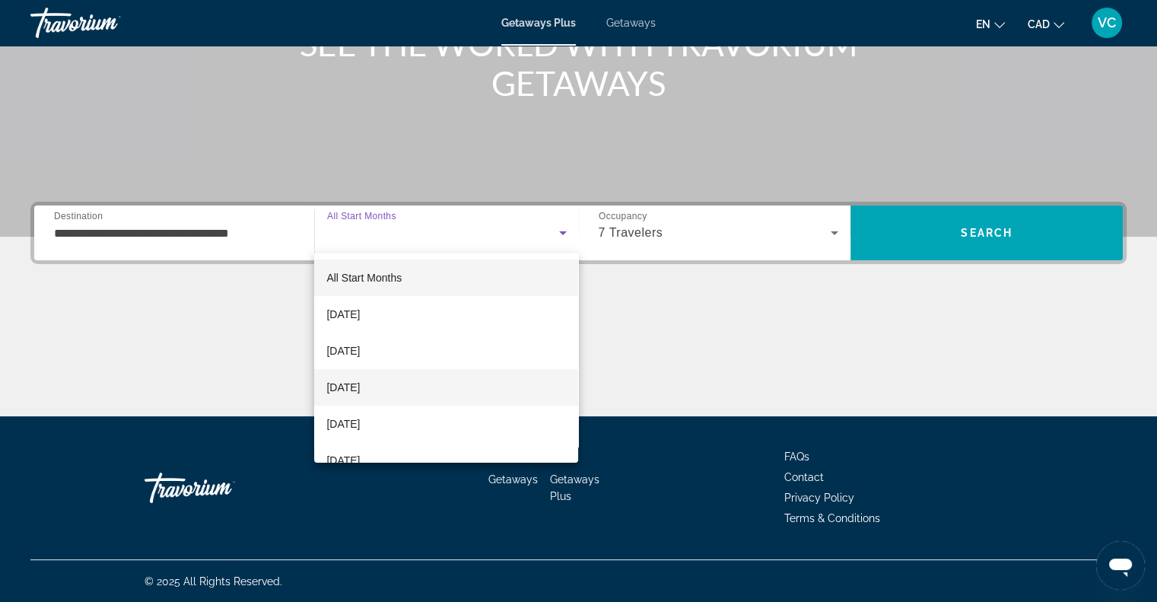
click at [360, 386] on span "[DATE]" at bounding box center [342, 387] width 33 height 18
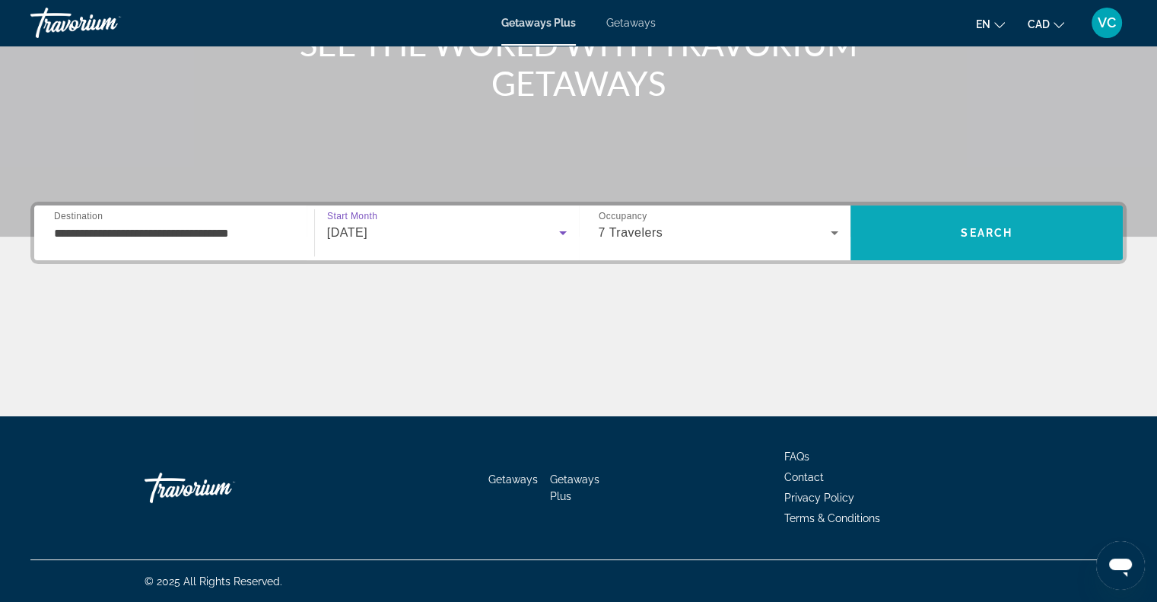
click at [1011, 228] on span "Search" at bounding box center [987, 233] width 52 height 12
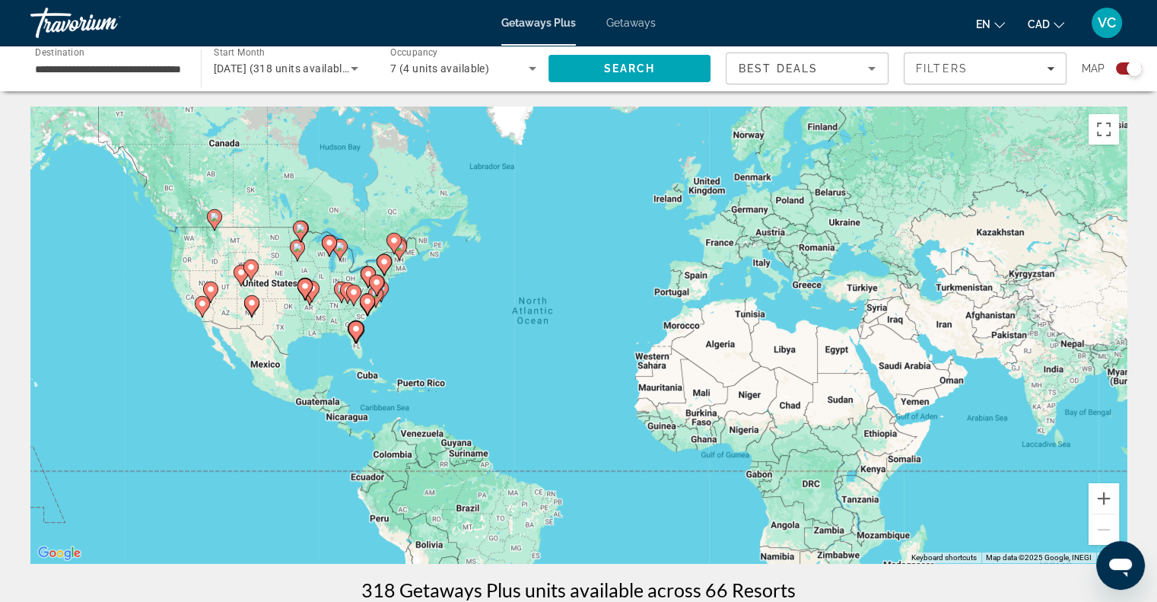
click at [278, 282] on div "To activate drag with keyboard, press Alt + Enter. Once in keyboard drag state,…" at bounding box center [578, 335] width 1096 height 457
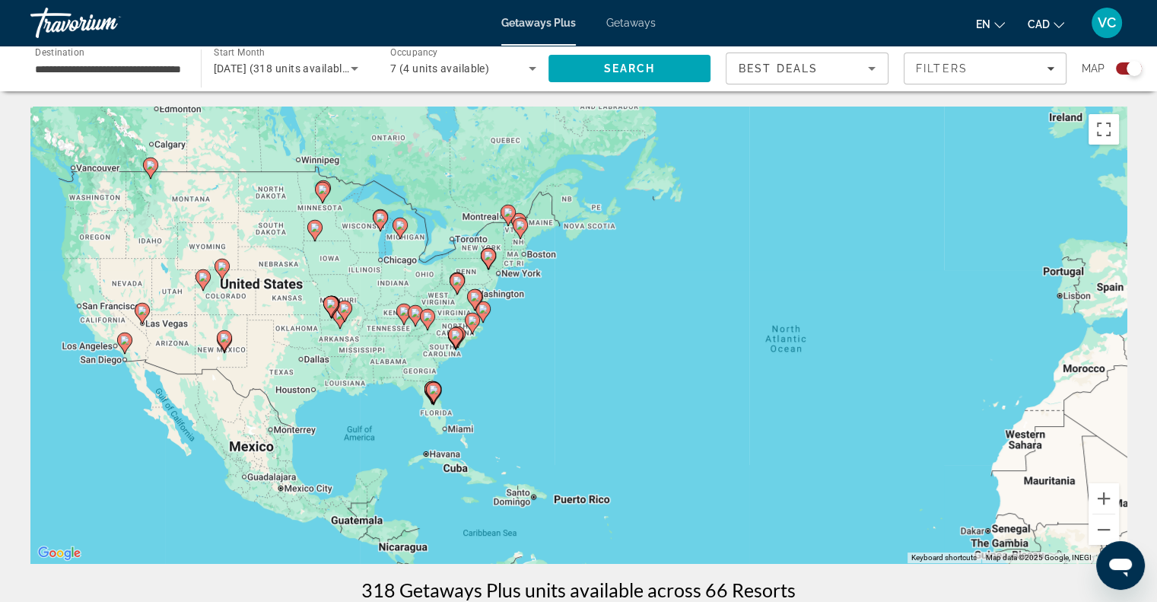
click at [250, 274] on div "To activate drag with keyboard, press Alt + Enter. Once in keyboard drag state,…" at bounding box center [578, 335] width 1096 height 457
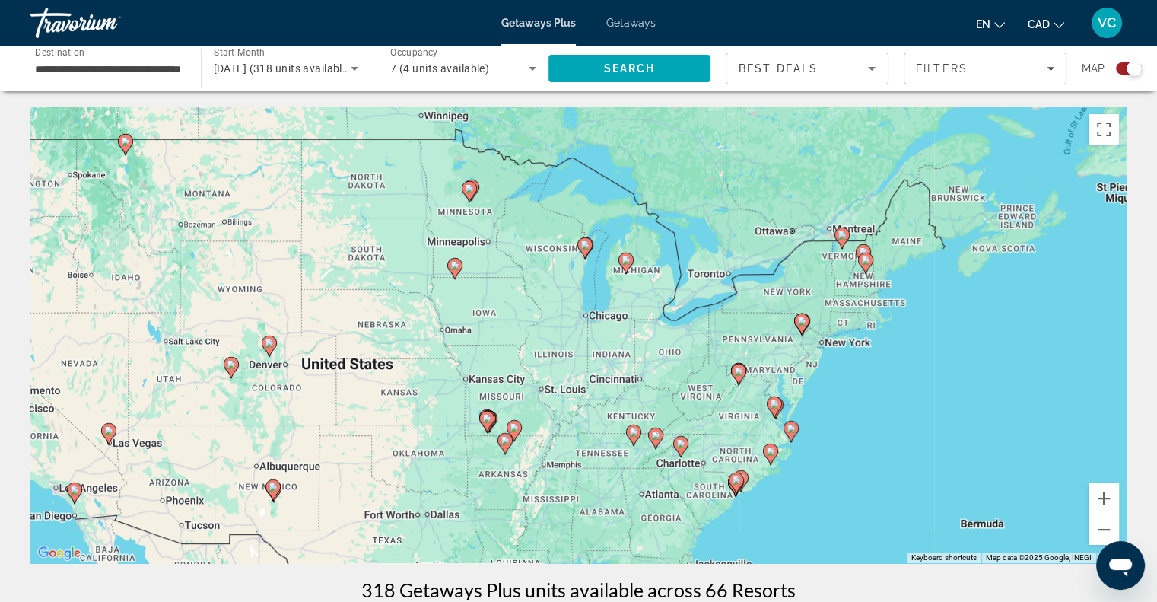
drag, startPoint x: 257, startPoint y: 270, endPoint x: 335, endPoint y: 341, distance: 105.0
click at [335, 341] on div "To activate drag with keyboard, press Alt + Enter. Once in keyboard drag state,…" at bounding box center [578, 335] width 1096 height 457
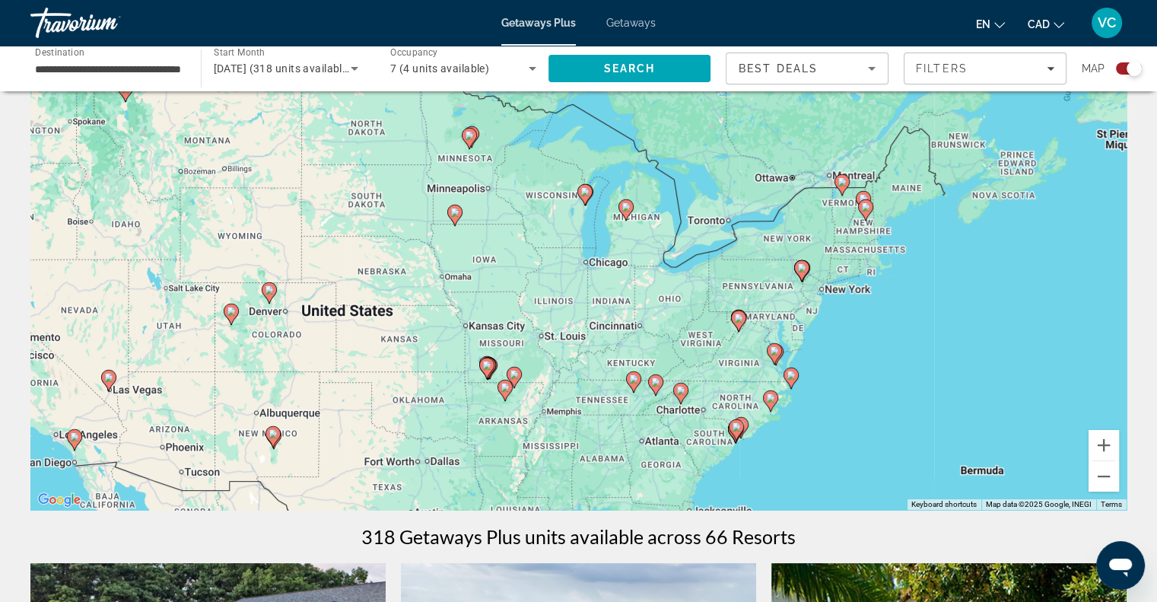
scroll to position [76, 0]
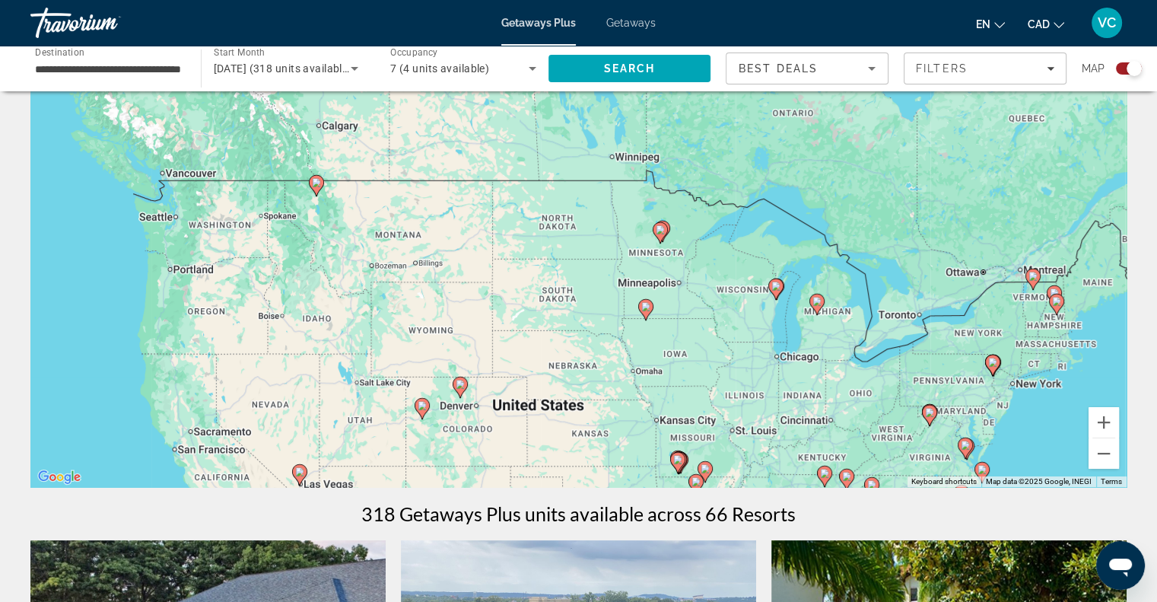
drag, startPoint x: 119, startPoint y: 273, endPoint x: 313, endPoint y: 392, distance: 227.5
click at [313, 392] on div "To activate drag with keyboard, press Alt + Enter. Once in keyboard drag state,…" at bounding box center [578, 258] width 1096 height 457
click at [453, 63] on span "7 (4 units available)" at bounding box center [439, 68] width 99 height 12
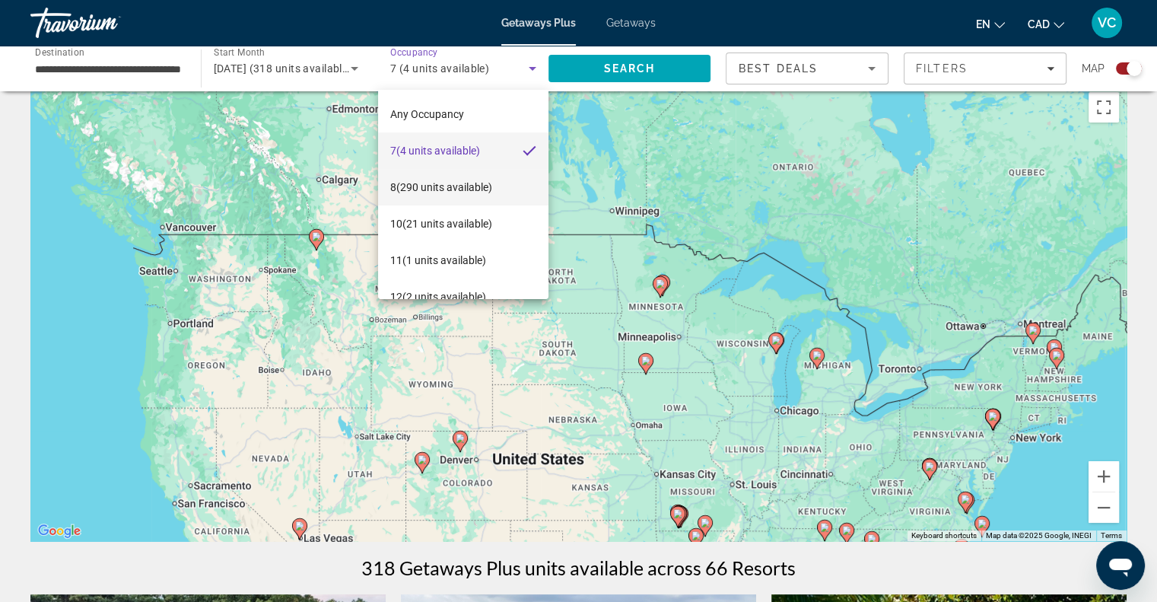
scroll to position [0, 0]
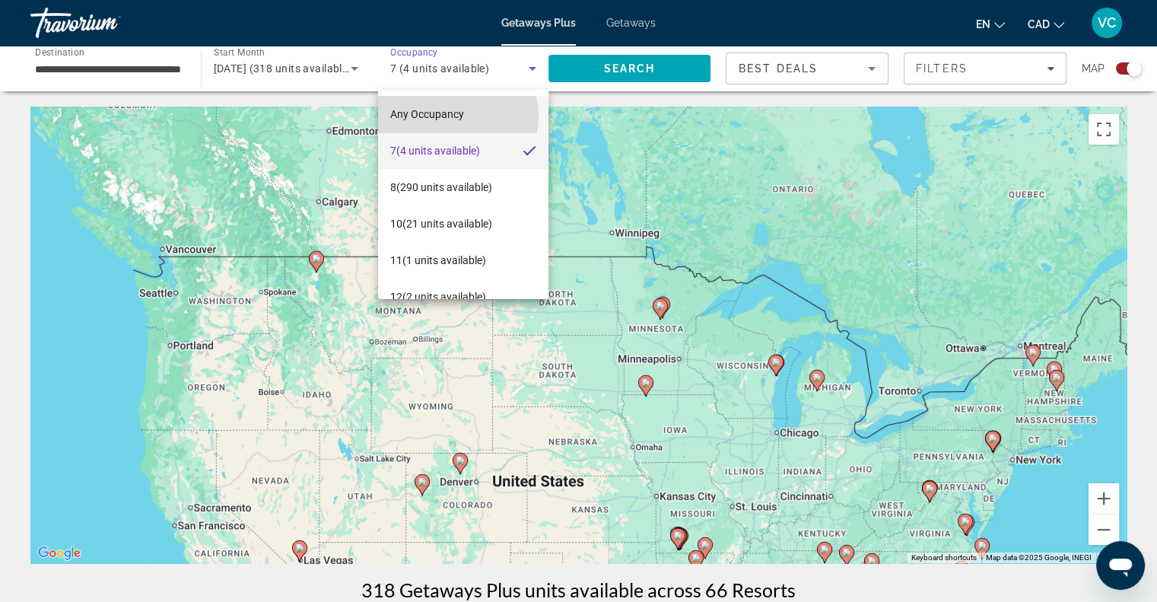
click at [450, 116] on span "Any Occupancy" at bounding box center [427, 114] width 74 height 12
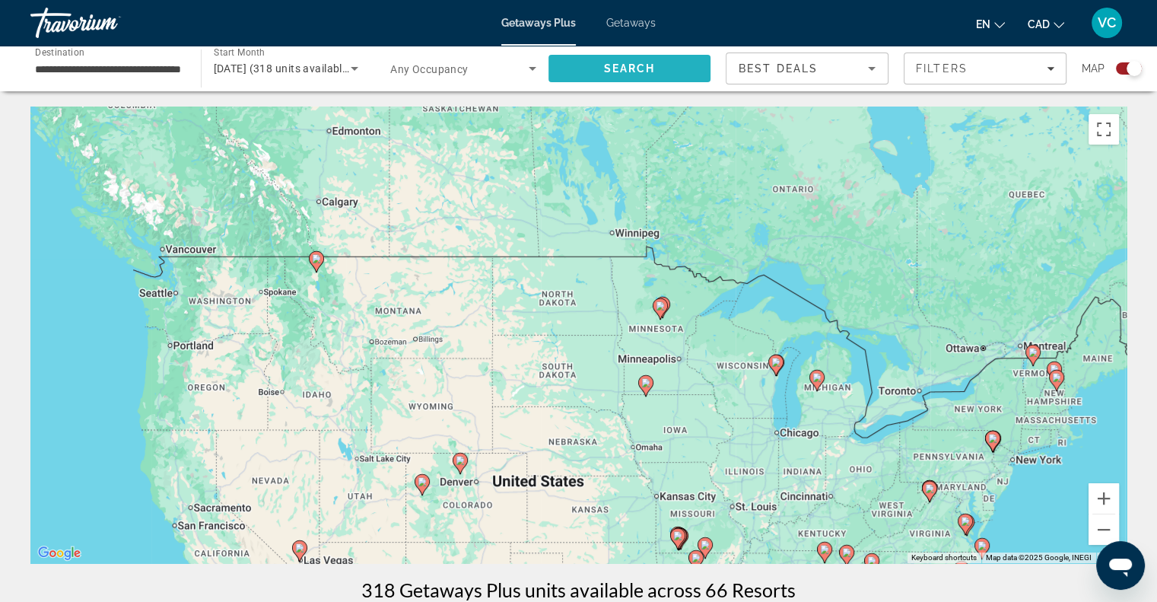
click at [607, 65] on span "Search" at bounding box center [629, 68] width 52 height 12
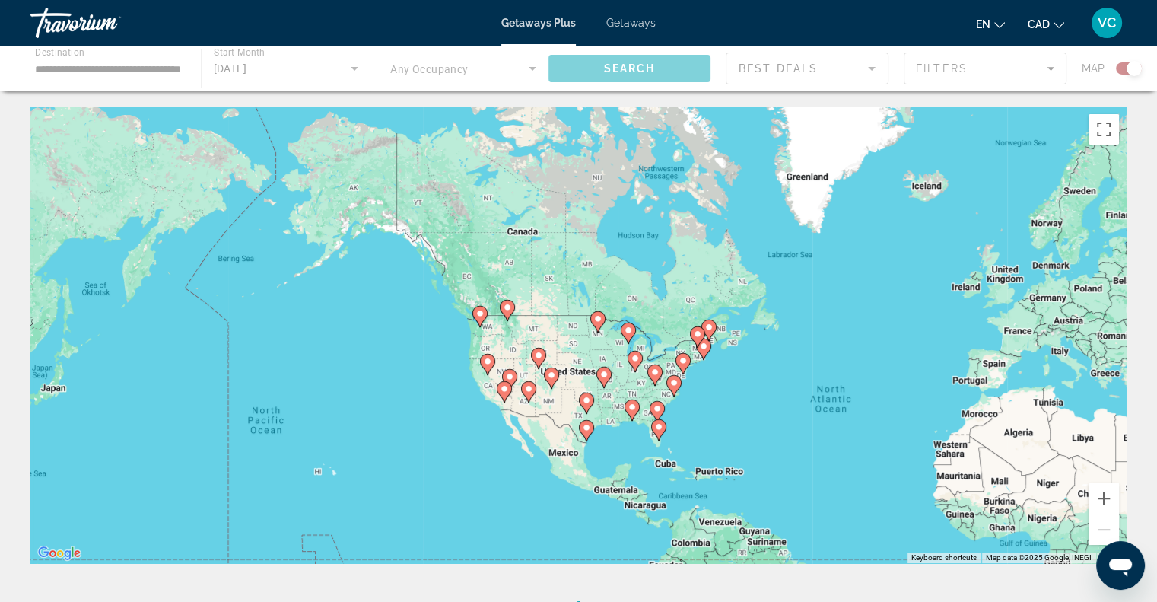
click at [530, 68] on div "Main content" at bounding box center [578, 69] width 1157 height 46
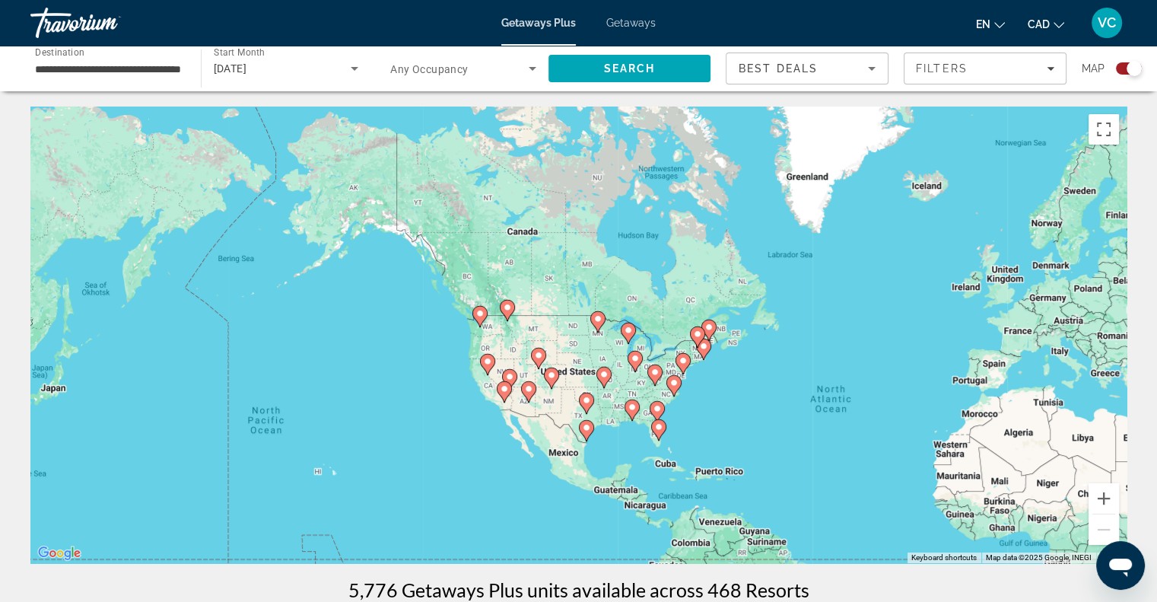
click at [519, 66] on span "Search widget" at bounding box center [459, 68] width 138 height 18
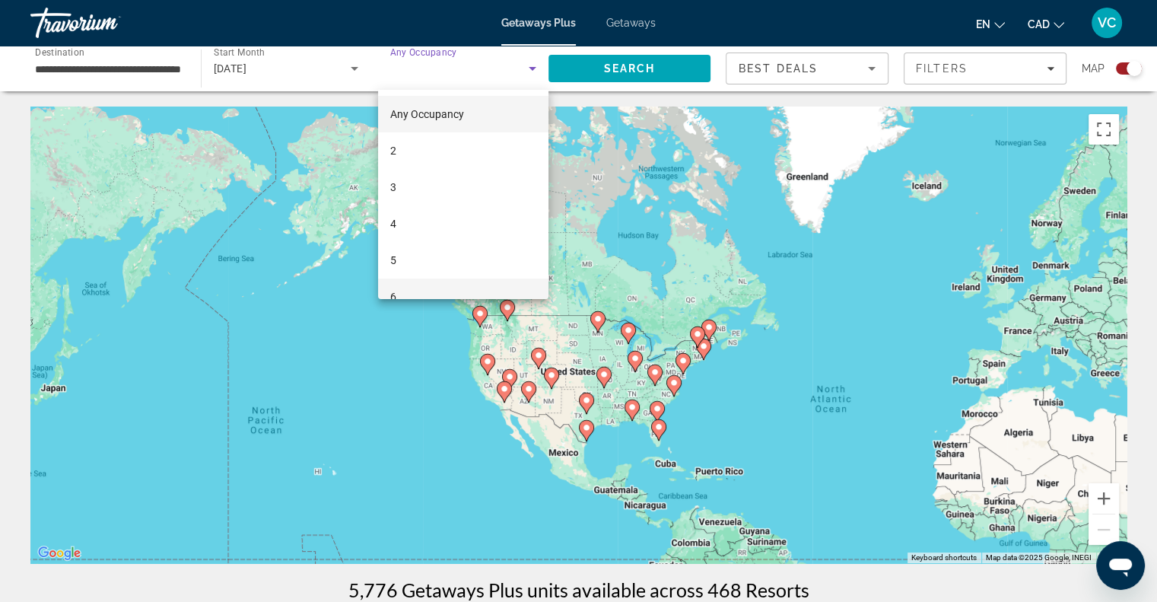
click at [399, 288] on mat-option "6" at bounding box center [463, 296] width 170 height 37
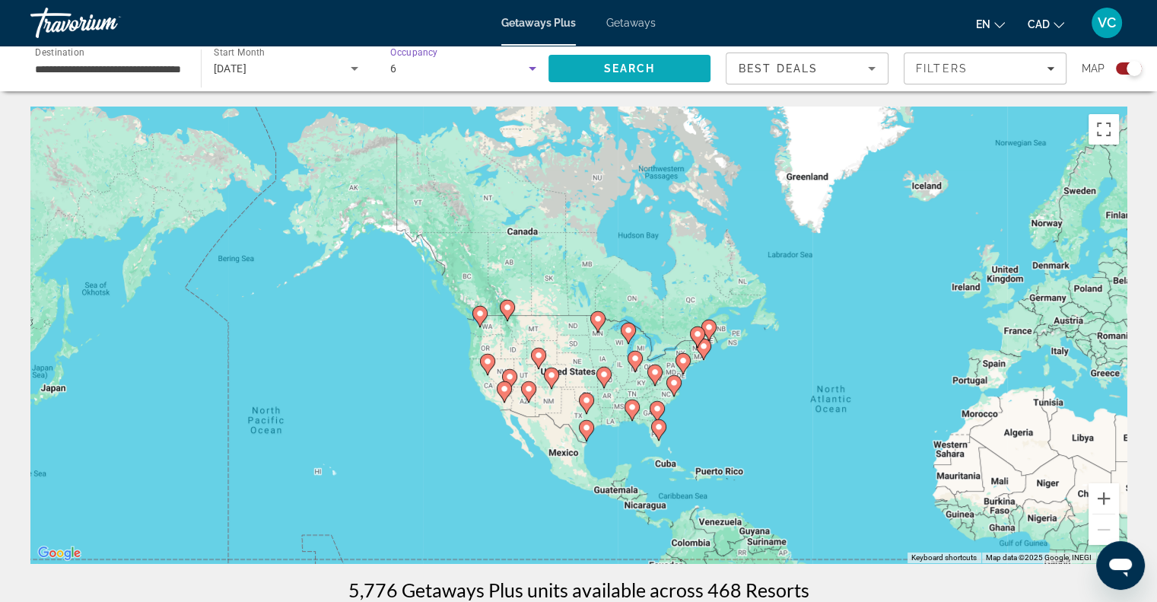
click at [621, 68] on span "Search" at bounding box center [629, 68] width 52 height 12
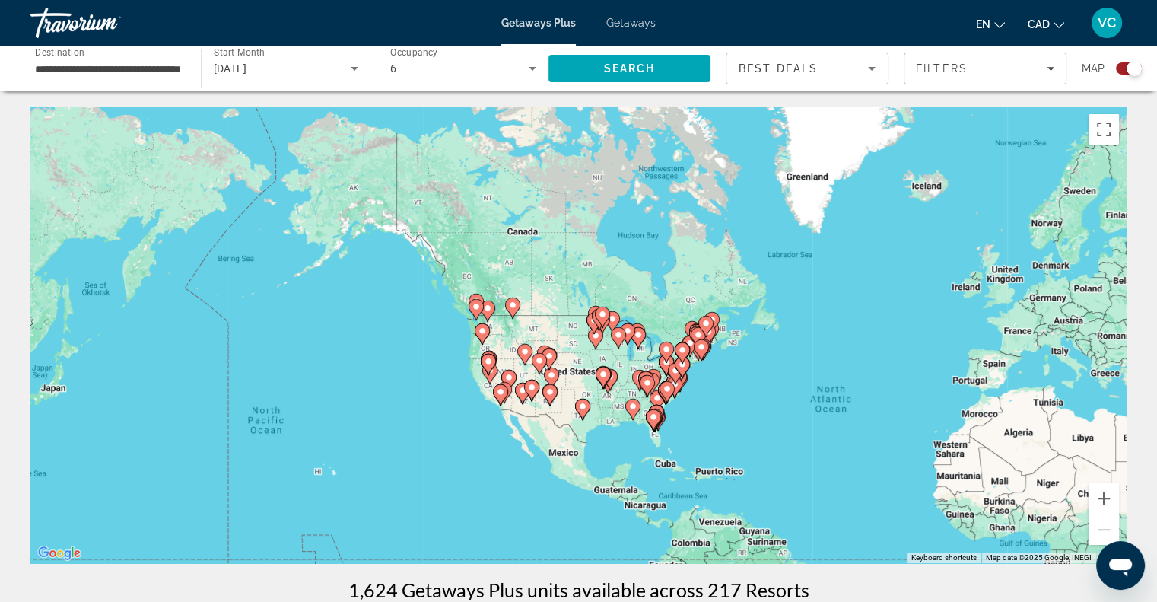
click at [463, 332] on div "To activate drag with keyboard, press Alt + Enter. Once in keyboard drag state,…" at bounding box center [578, 335] width 1096 height 457
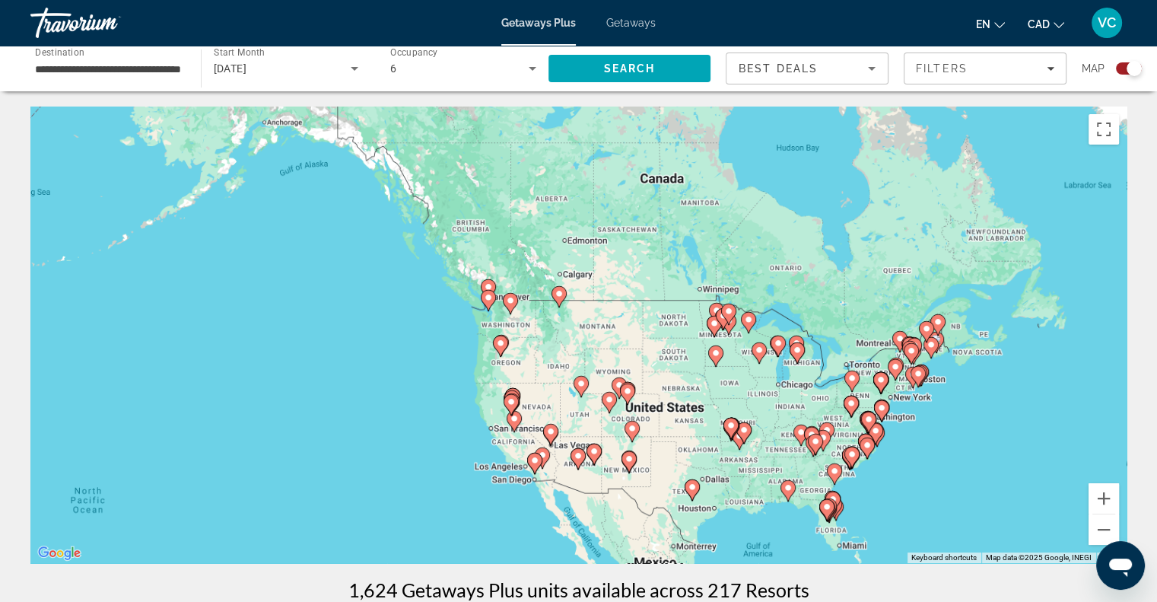
click at [463, 332] on div "To activate drag with keyboard, press Alt + Enter. Once in keyboard drag state,…" at bounding box center [578, 335] width 1096 height 457
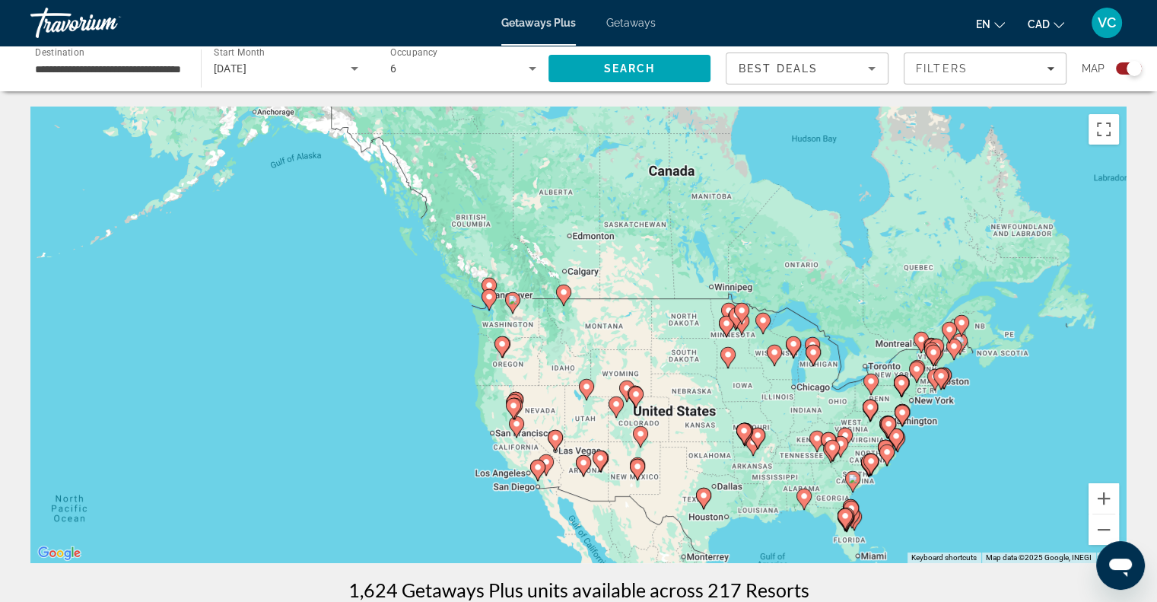
click at [463, 332] on div "To activate drag with keyboard, press Alt + Enter. Once in keyboard drag state,…" at bounding box center [578, 335] width 1096 height 457
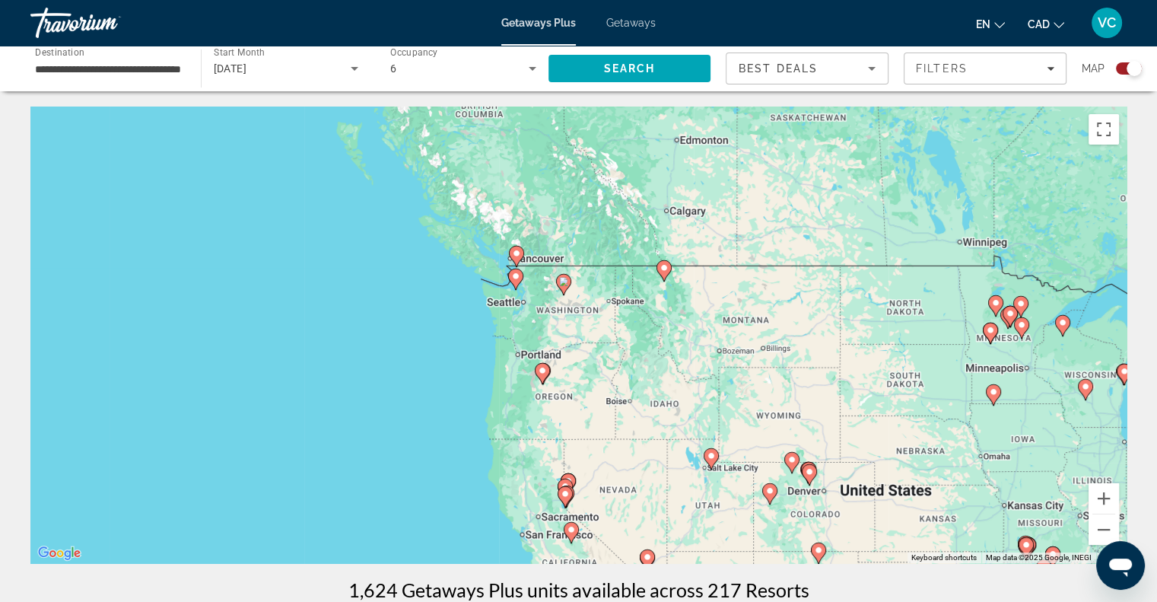
click at [492, 329] on div "To activate drag with keyboard, press Alt + Enter. Once in keyboard drag state,…" at bounding box center [578, 335] width 1096 height 457
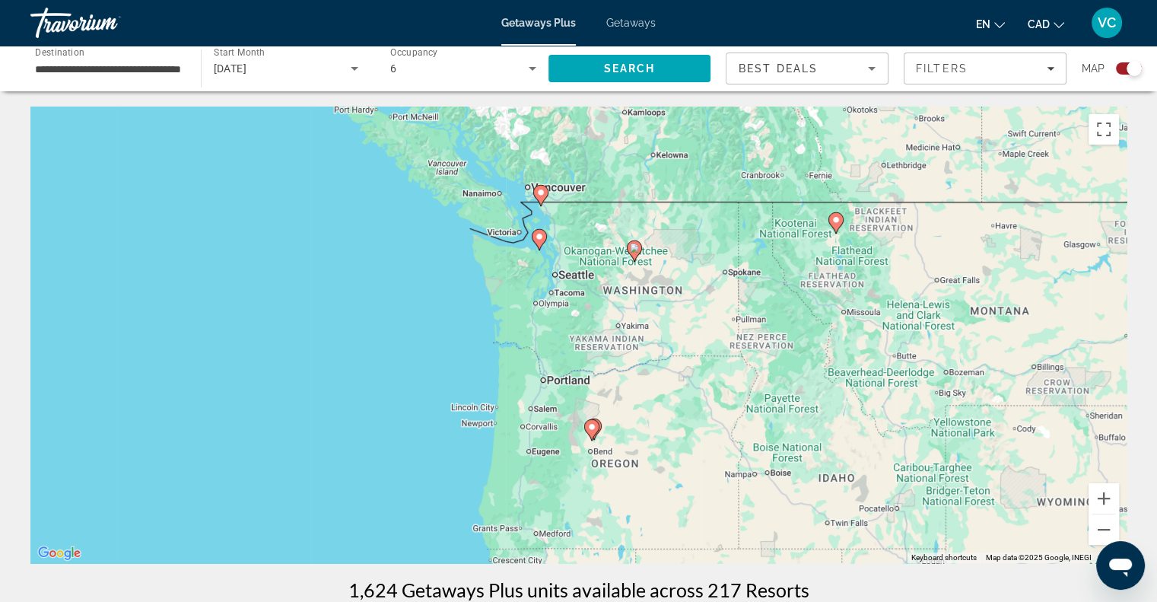
click at [560, 316] on div "To activate drag with keyboard, press Alt + Enter. Once in keyboard drag state,…" at bounding box center [578, 335] width 1096 height 457
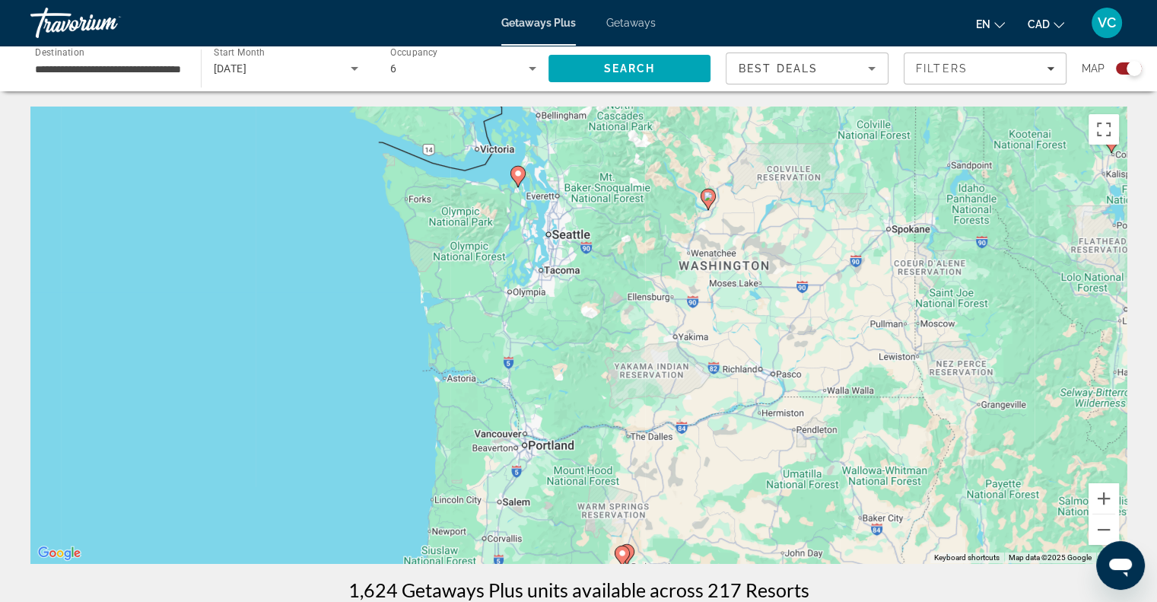
click at [582, 310] on div "To activate drag with keyboard, press Alt + Enter. Once in keyboard drag state,…" at bounding box center [578, 335] width 1096 height 457
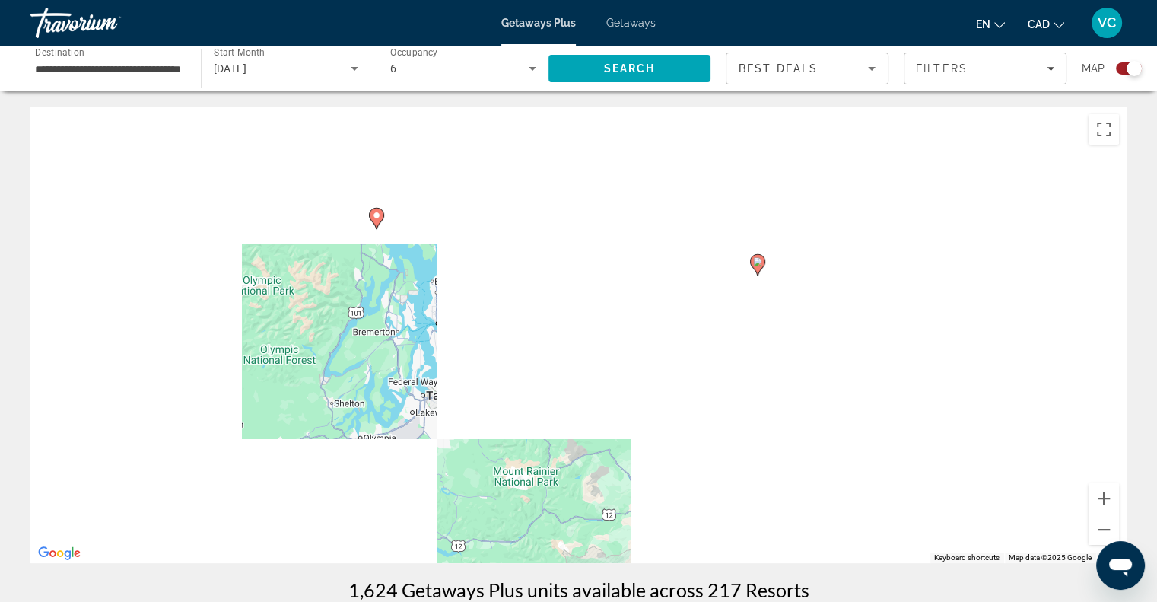
drag, startPoint x: 588, startPoint y: 294, endPoint x: 511, endPoint y: 463, distance: 184.9
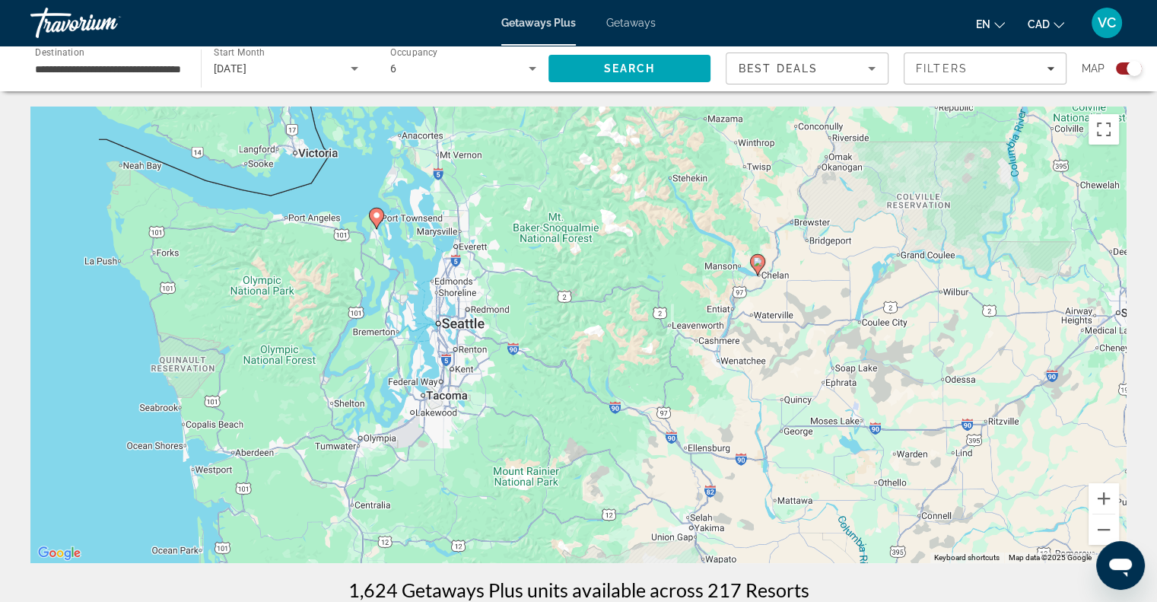
click at [511, 463] on div "To activate drag with keyboard, press Alt + Enter. Once in keyboard drag state,…" at bounding box center [578, 335] width 1096 height 457
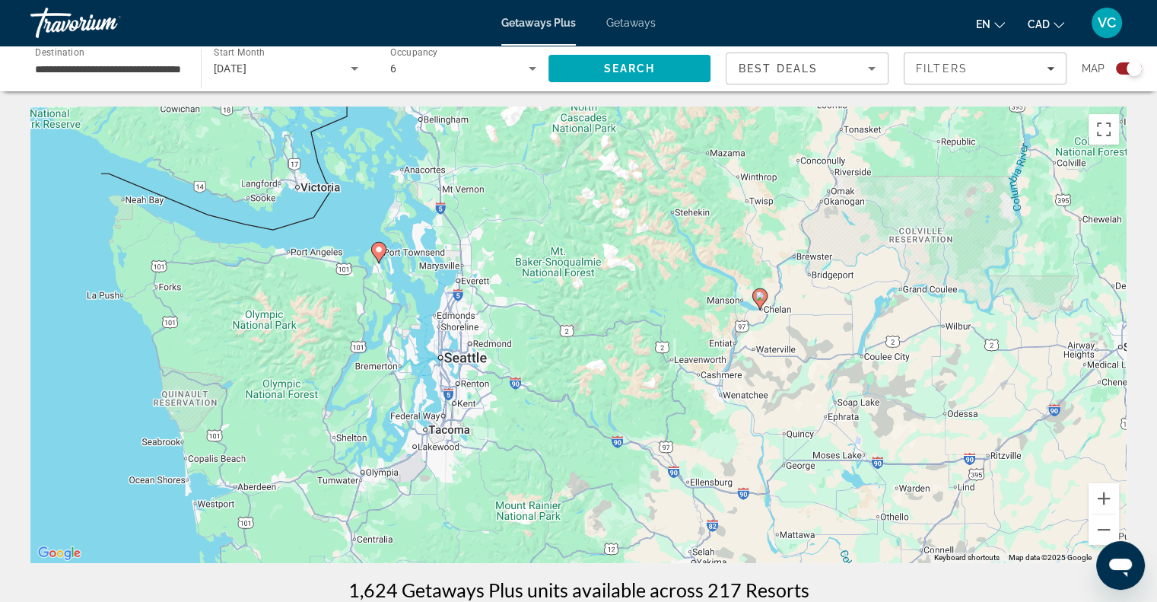
drag, startPoint x: 479, startPoint y: 335, endPoint x: 481, endPoint y: 371, distance: 35.8
click at [481, 371] on div "To activate drag with keyboard, press Alt + Enter. Once in keyboard drag state,…" at bounding box center [578, 335] width 1096 height 457
click at [758, 294] on image "Main content" at bounding box center [760, 295] width 9 height 9
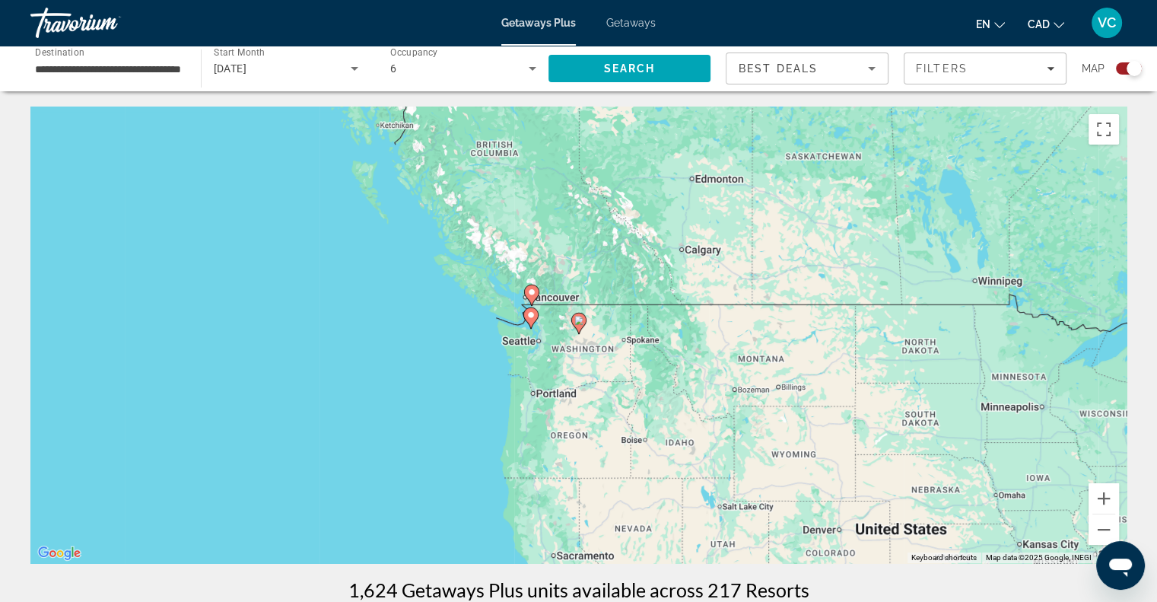
click at [568, 352] on div "To navigate, press the arrow keys. To activate drag with keyboard, press Alt + …" at bounding box center [578, 335] width 1096 height 457
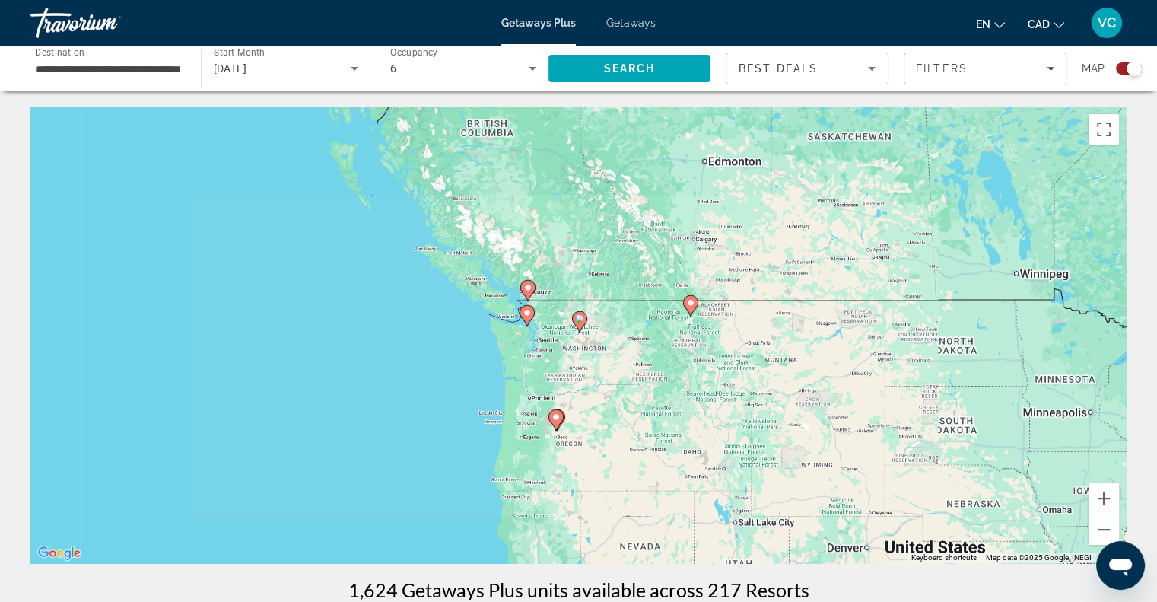
click at [568, 352] on div "To activate drag with keyboard, press Alt + Enter. Once in keyboard drag state,…" at bounding box center [578, 335] width 1096 height 457
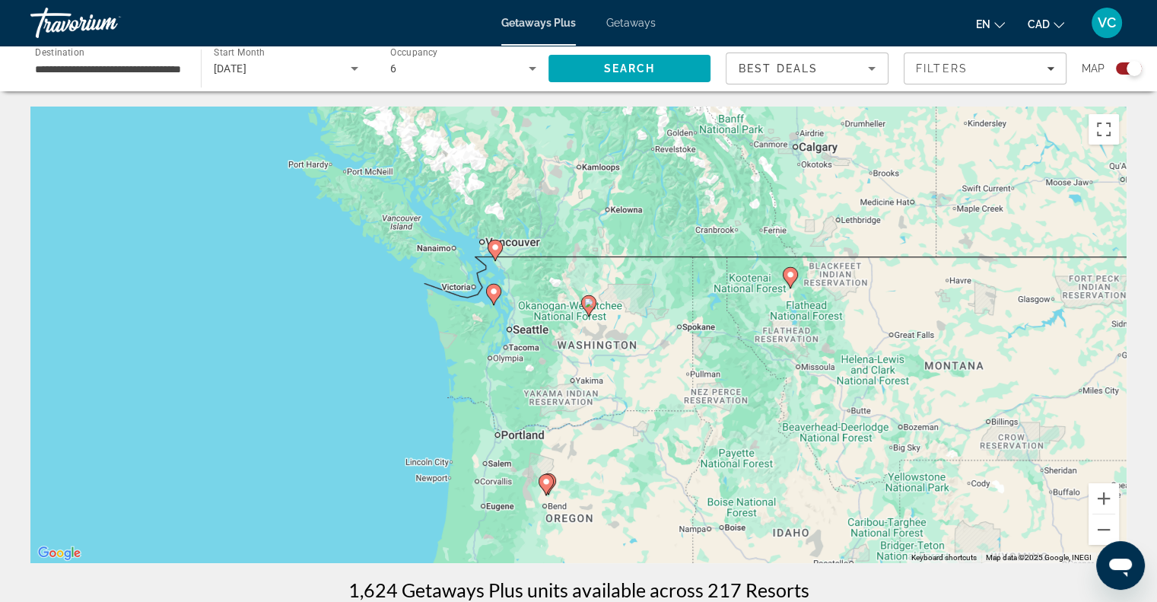
click at [568, 352] on div "To activate drag with keyboard, press Alt + Enter. Once in keyboard drag state,…" at bounding box center [578, 335] width 1096 height 457
click at [546, 321] on div "To activate drag with keyboard, press Alt + Enter. Once in keyboard drag state,…" at bounding box center [578, 335] width 1096 height 457
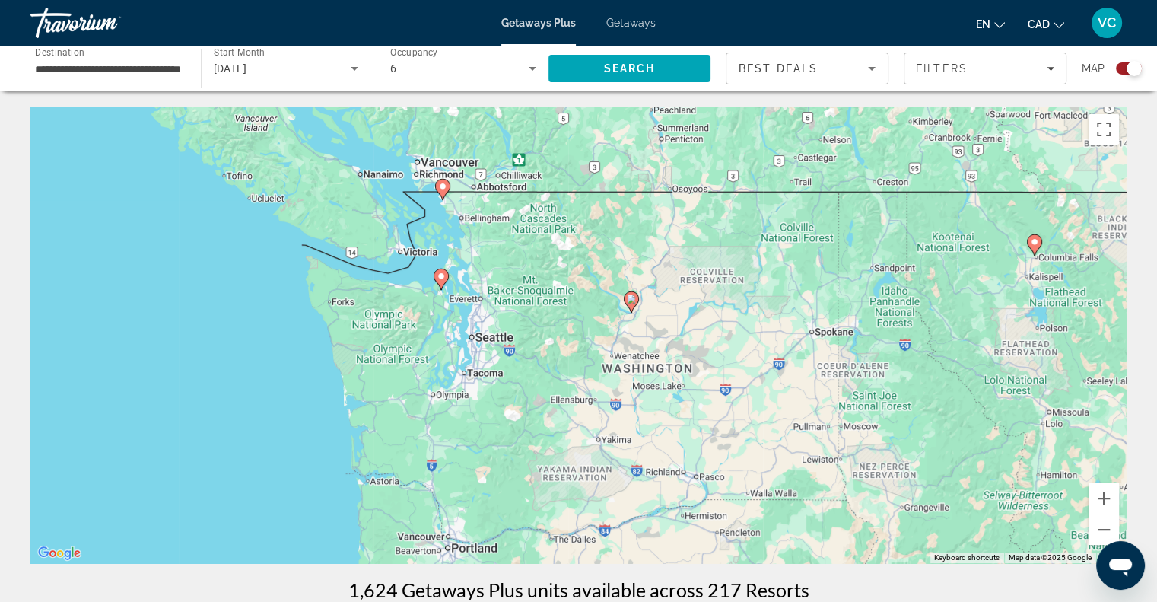
click at [441, 188] on image "Main content" at bounding box center [442, 186] width 9 height 9
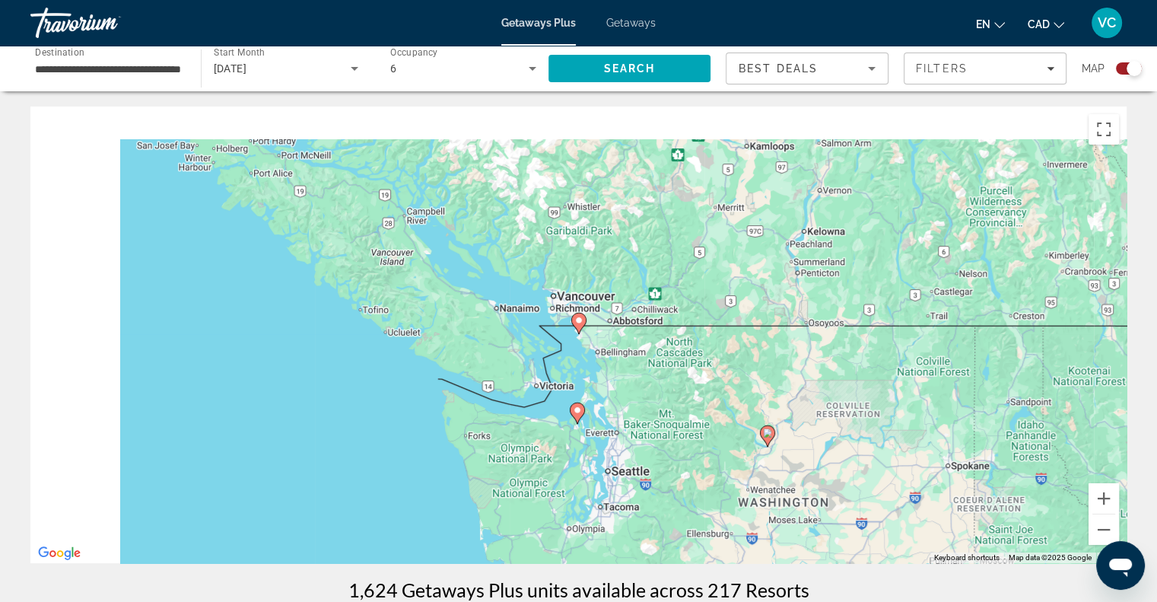
type input "**********"
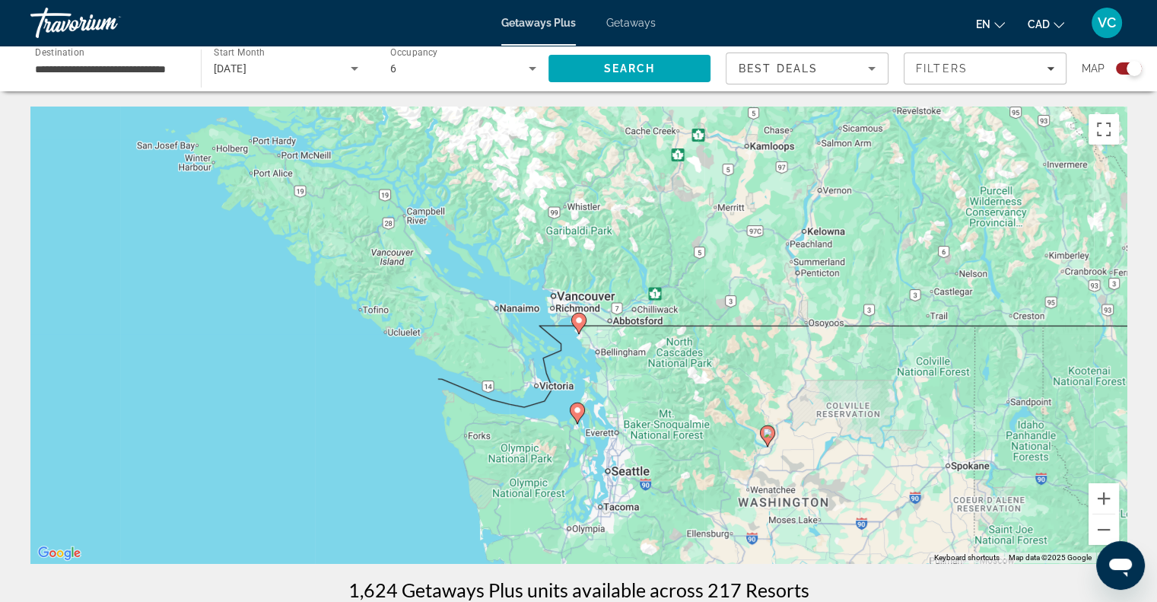
click at [576, 325] on icon "Main content" at bounding box center [578, 323] width 14 height 20
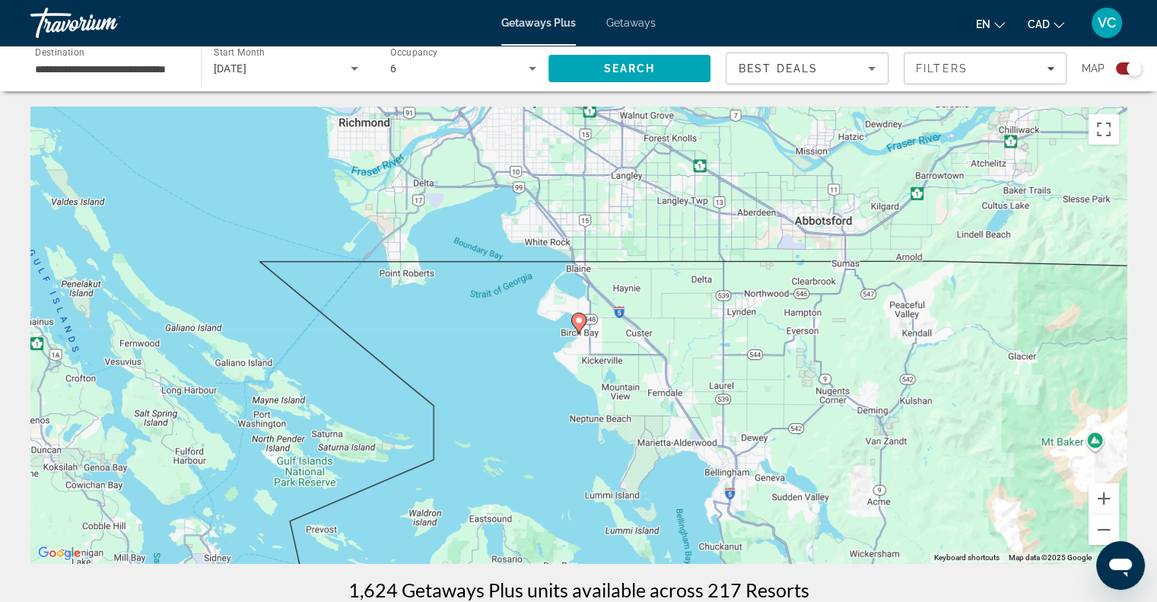
click at [578, 320] on image "Main content" at bounding box center [578, 320] width 9 height 9
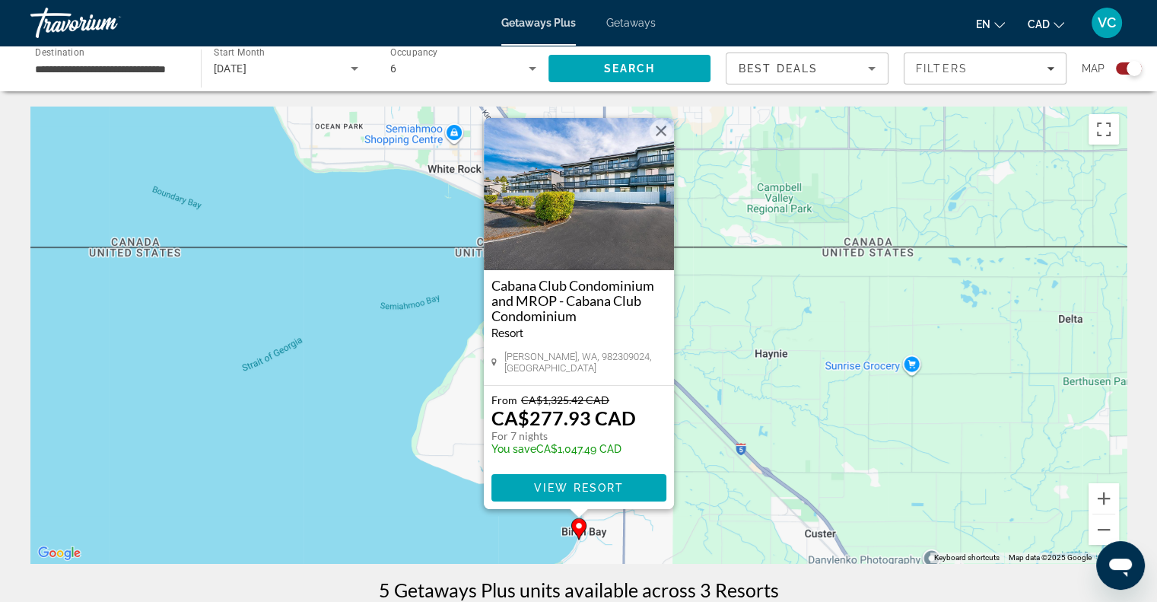
click at [658, 139] on button "Close" at bounding box center [661, 130] width 23 height 23
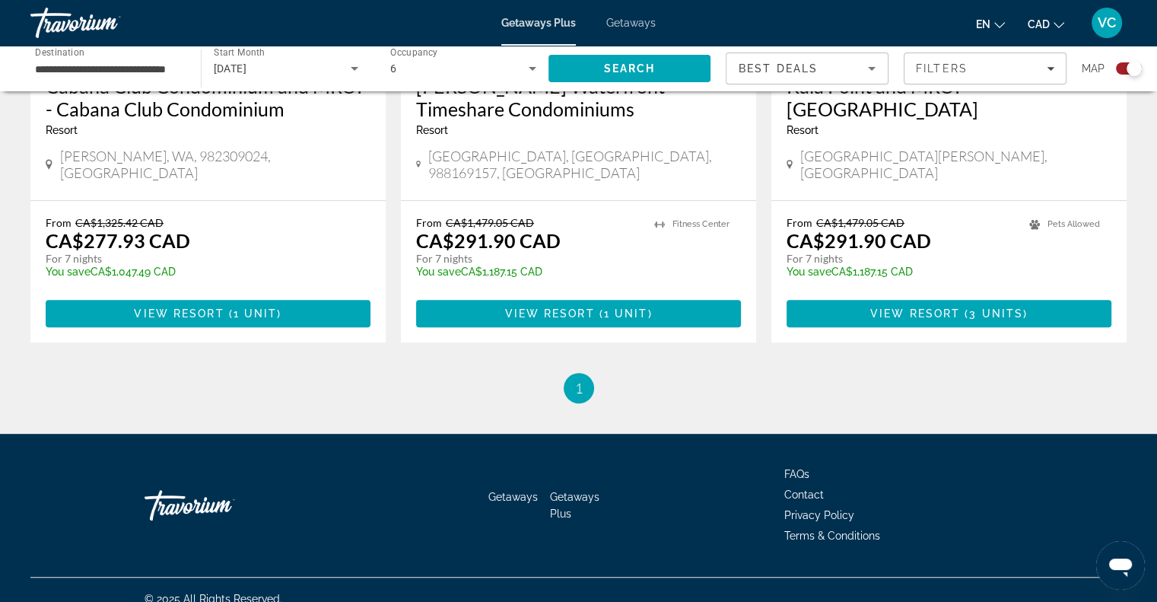
scroll to position [801, 0]
